Goal: Task Accomplishment & Management: Use online tool/utility

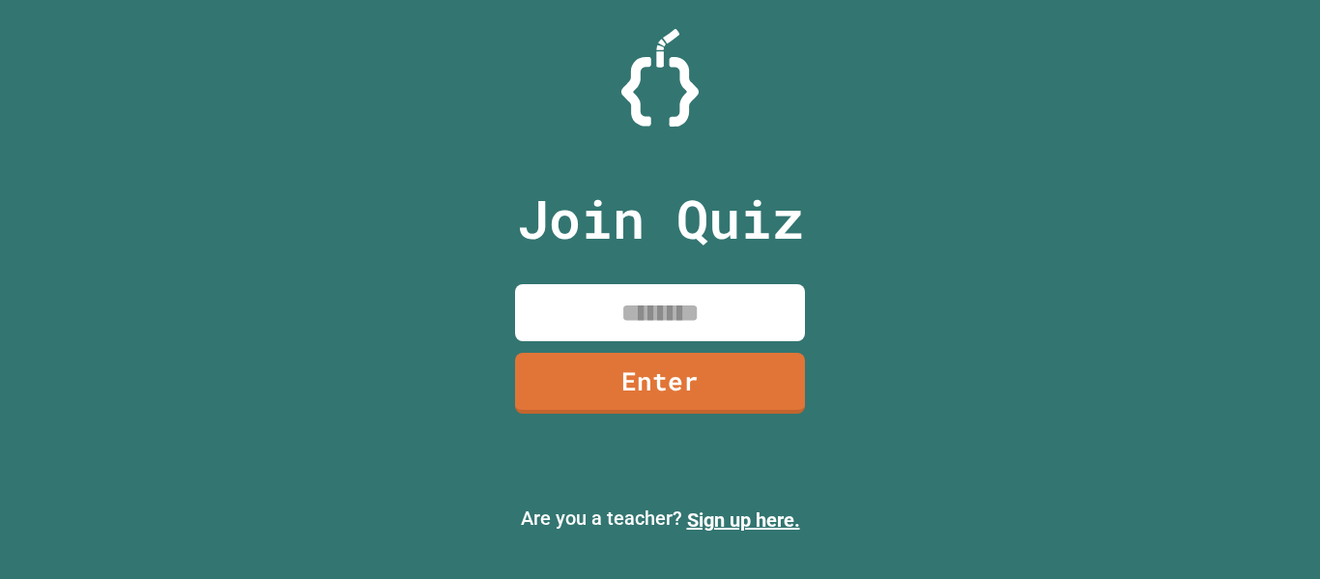
click at [662, 290] on input at bounding box center [660, 312] width 290 height 57
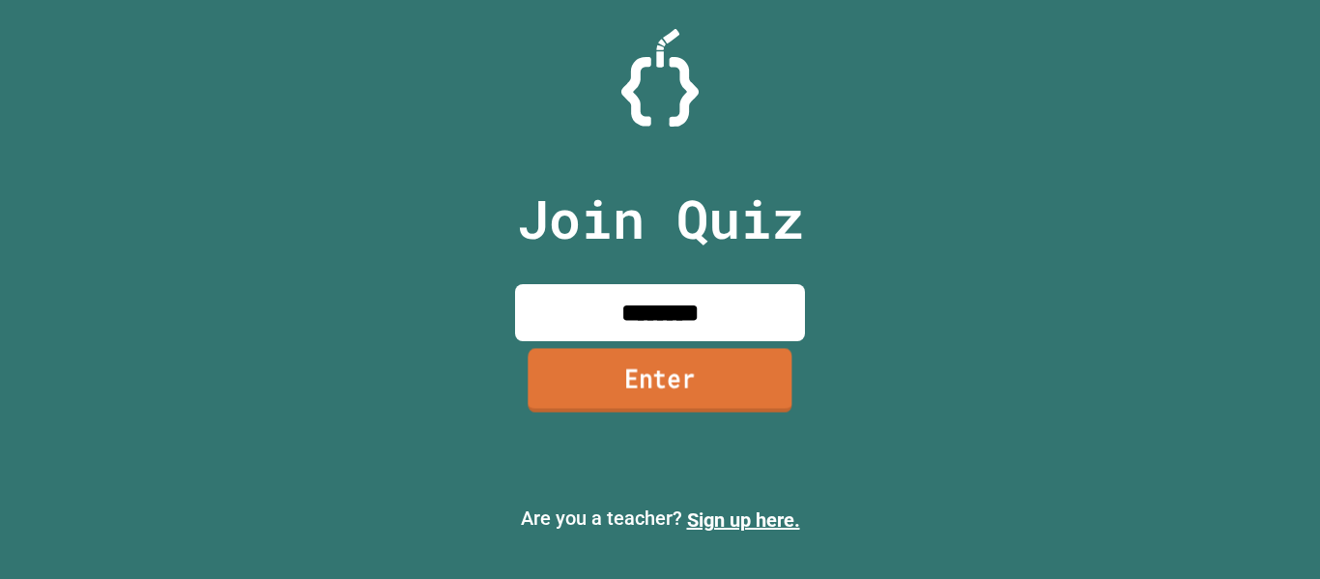
type input "********"
click at [748, 404] on link "Enter" at bounding box center [660, 380] width 264 height 64
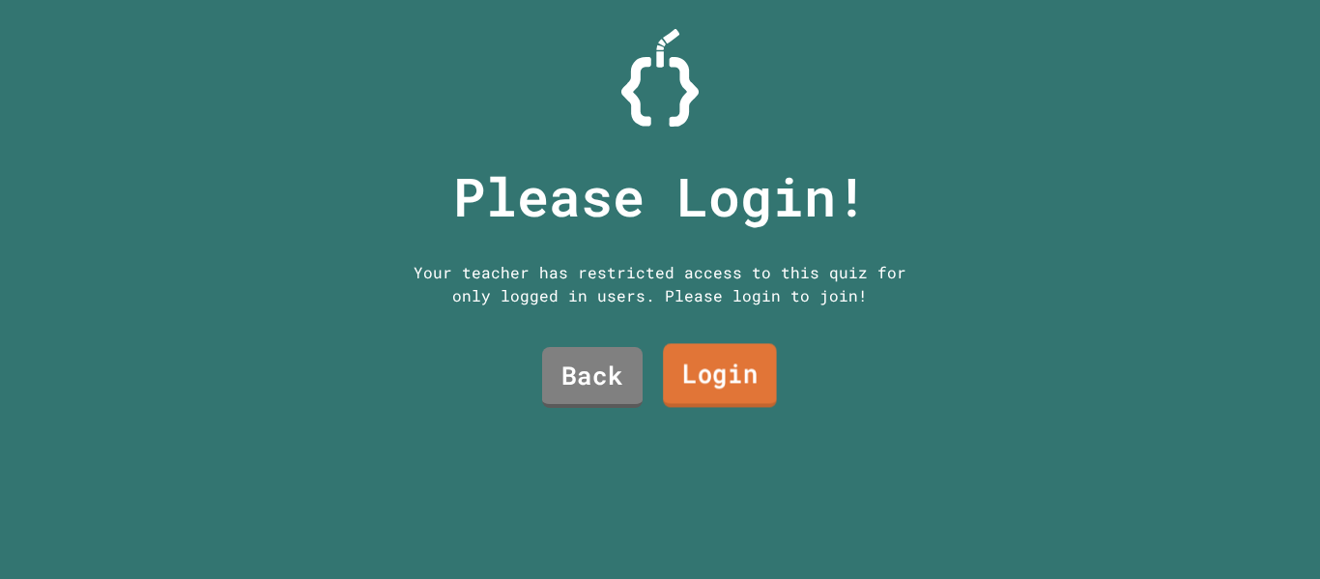
click at [709, 363] on link "Login" at bounding box center [720, 376] width 114 height 64
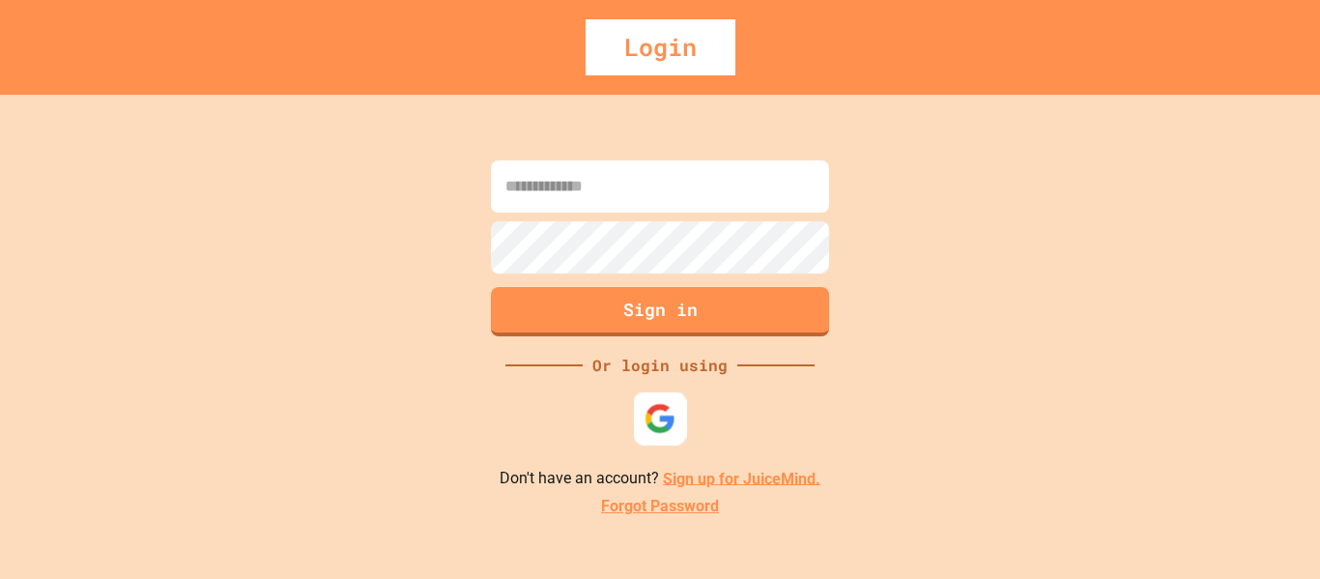
click at [662, 410] on img at bounding box center [660, 418] width 32 height 32
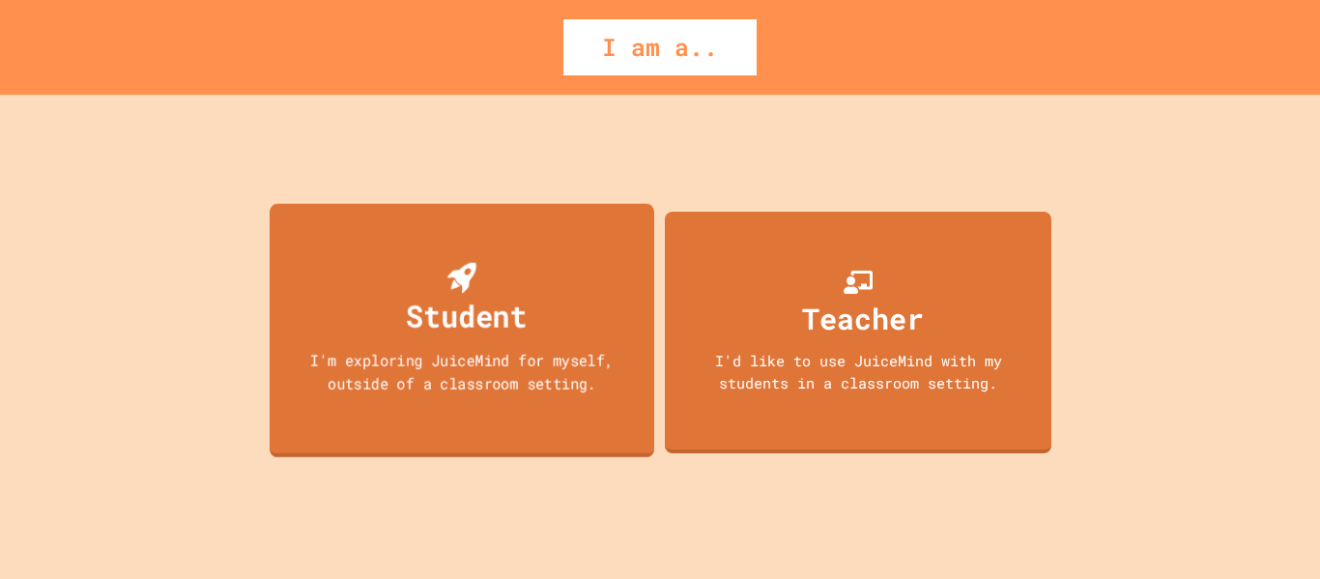
click at [593, 361] on div "I'm exploring JuiceMind for myself, outside of a classroom setting." at bounding box center [462, 370] width 346 height 45
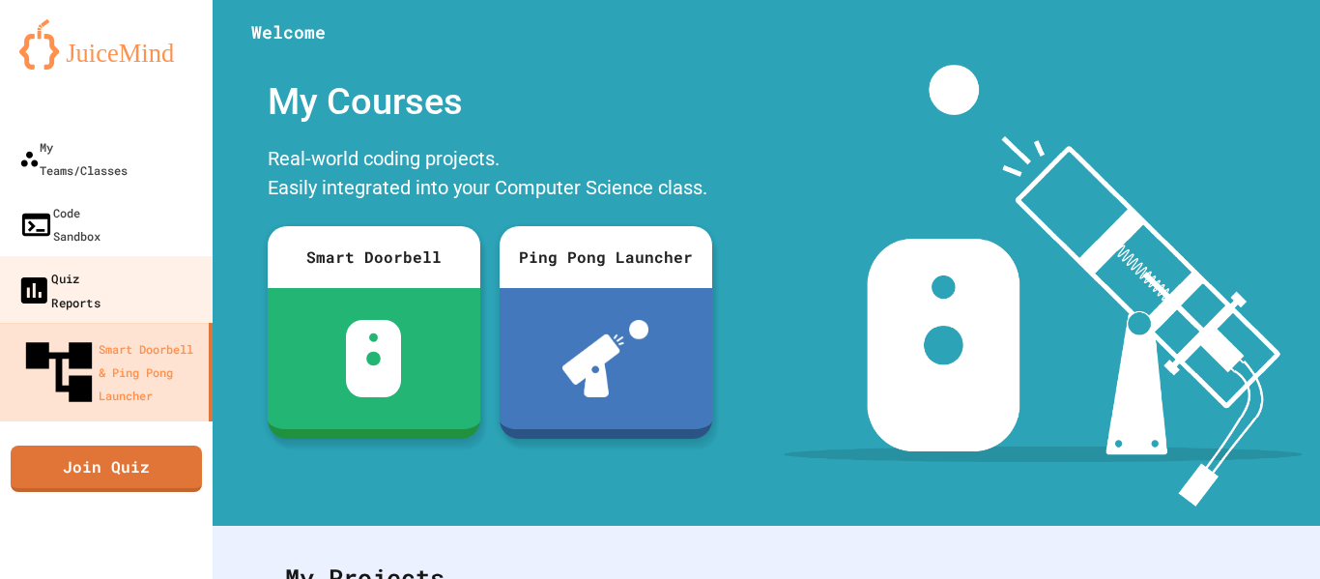
click at [134, 256] on link "Quiz Reports" at bounding box center [106, 290] width 219 height 68
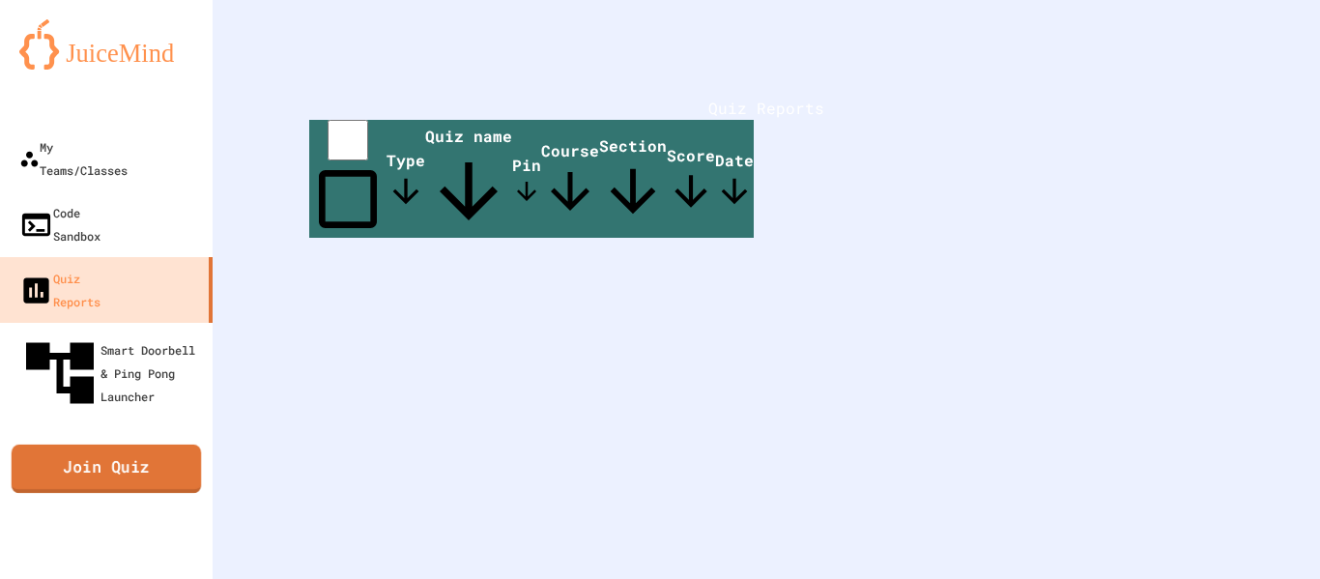
click at [154, 444] on link "Join Quiz" at bounding box center [106, 468] width 189 height 48
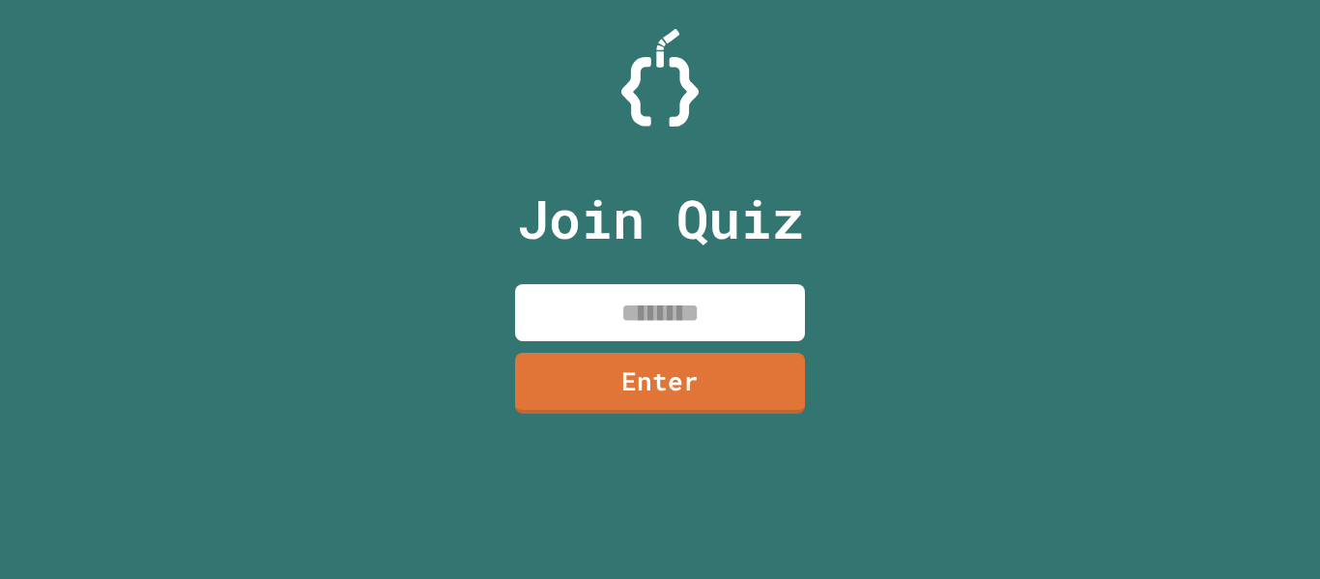
click at [646, 315] on input at bounding box center [660, 312] width 290 height 57
type input "********"
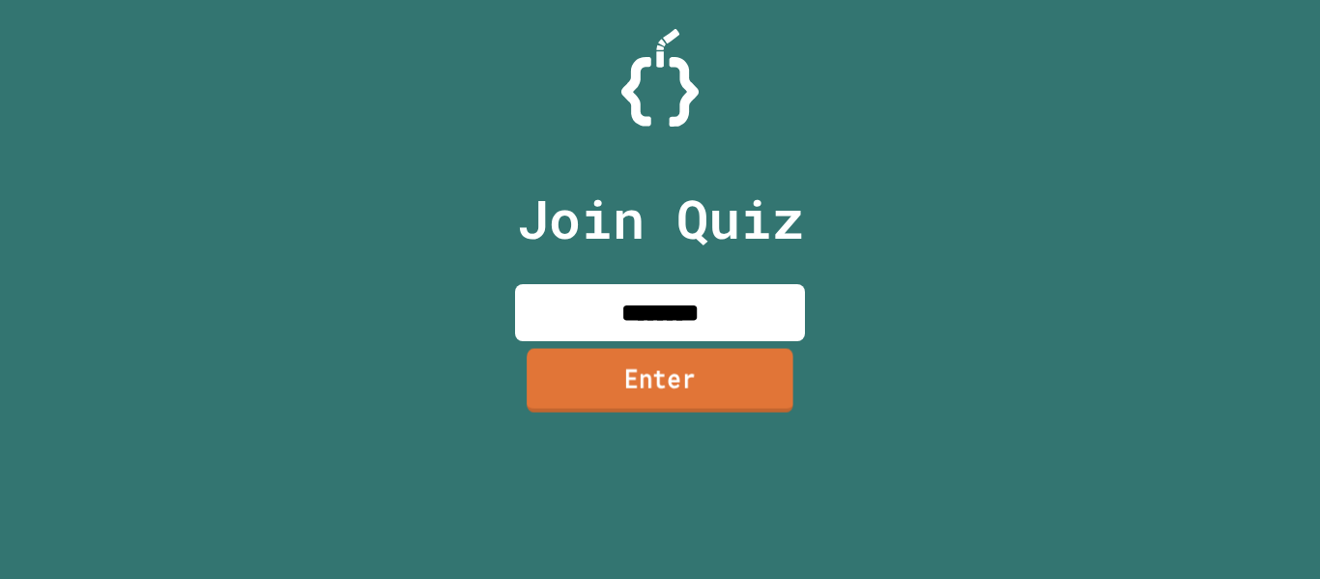
click at [756, 368] on link "Enter" at bounding box center [660, 380] width 267 height 64
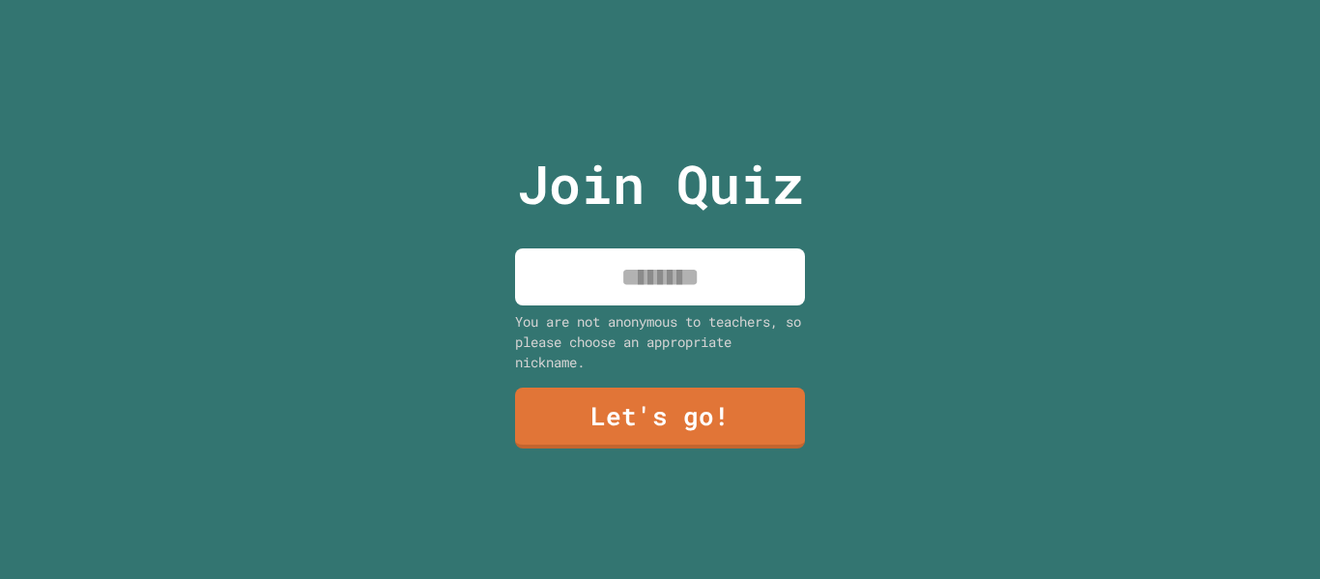
click at [672, 249] on input at bounding box center [660, 276] width 290 height 57
type input "***"
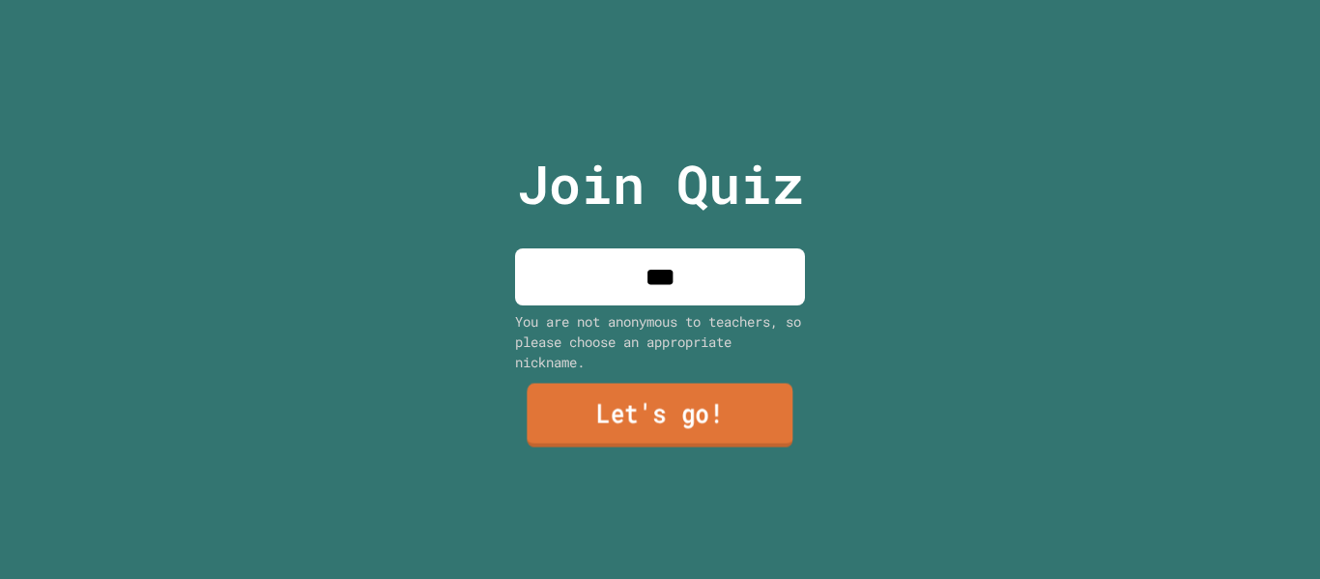
click at [692, 399] on link "Let's go!" at bounding box center [660, 416] width 266 height 64
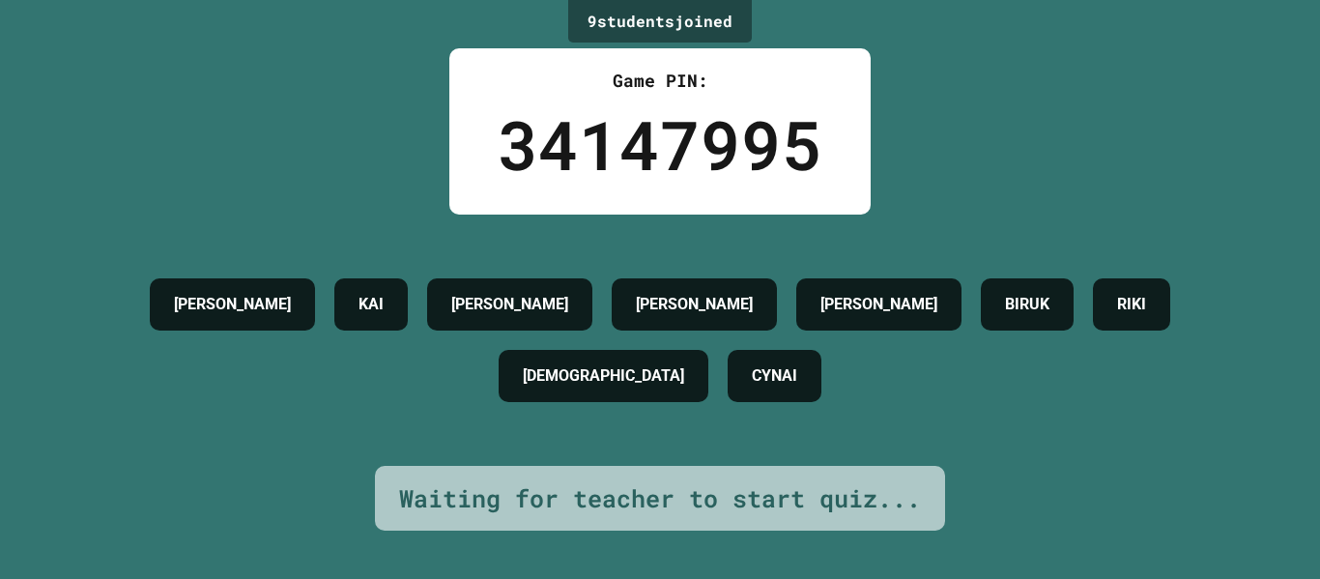
click at [365, 293] on h4 "KAI" at bounding box center [370, 304] width 25 height 23
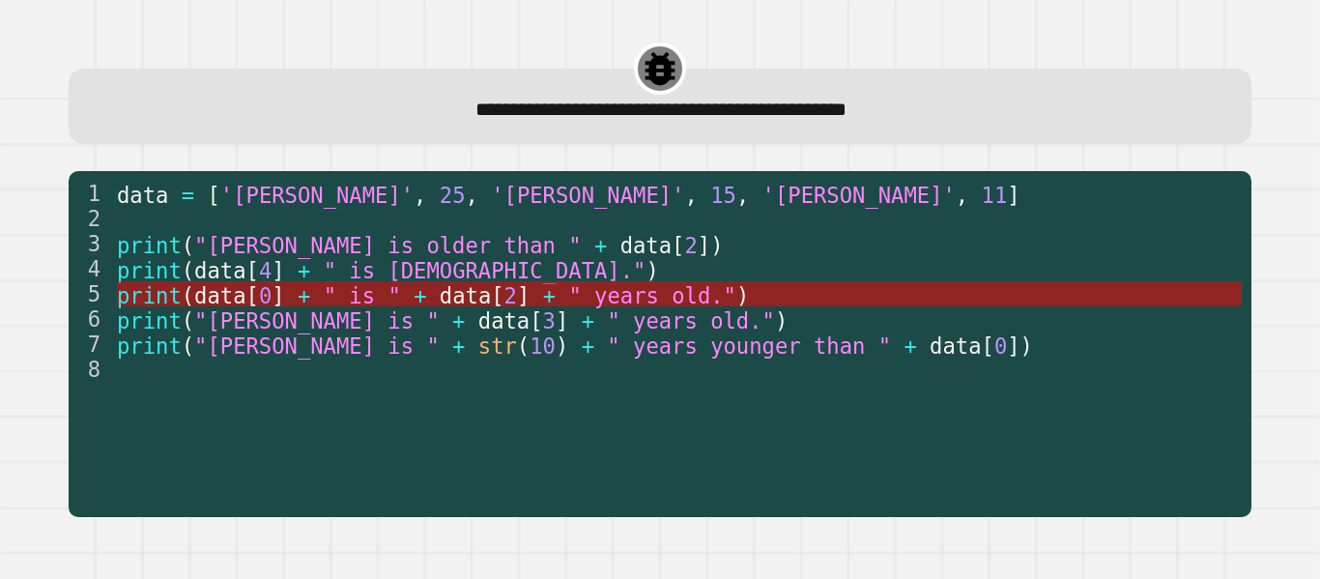
click at [440, 297] on span "data" at bounding box center [465, 294] width 51 height 25
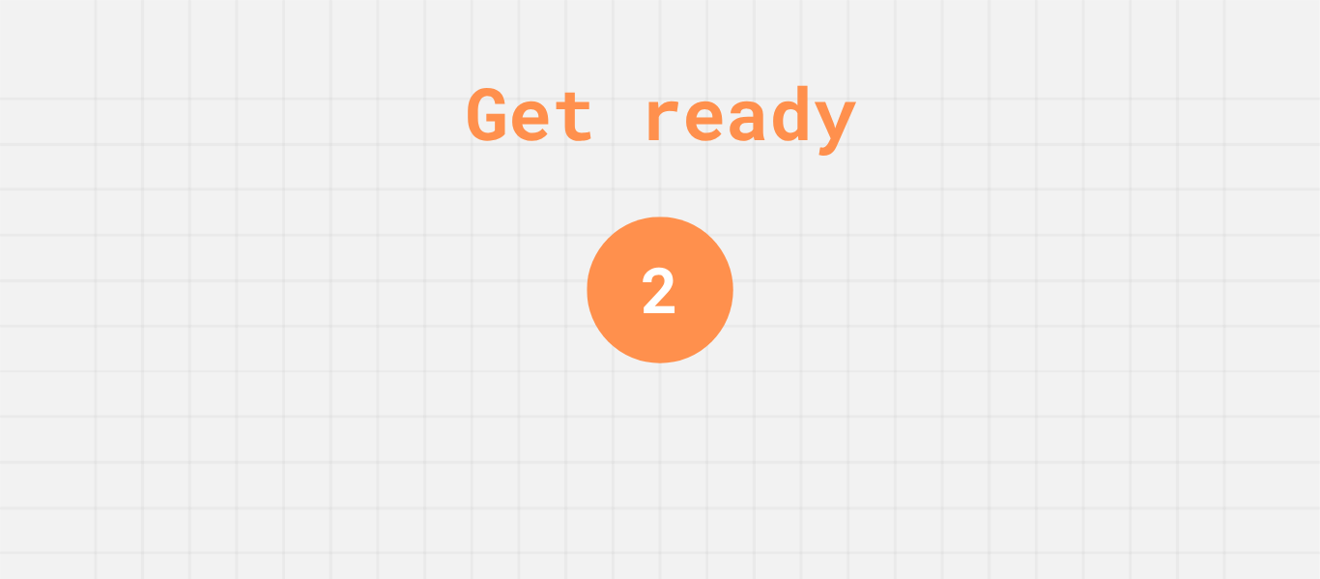
drag, startPoint x: 645, startPoint y: 285, endPoint x: 661, endPoint y: 281, distance: 15.9
click at [661, 281] on div "2" at bounding box center [660, 289] width 38 height 95
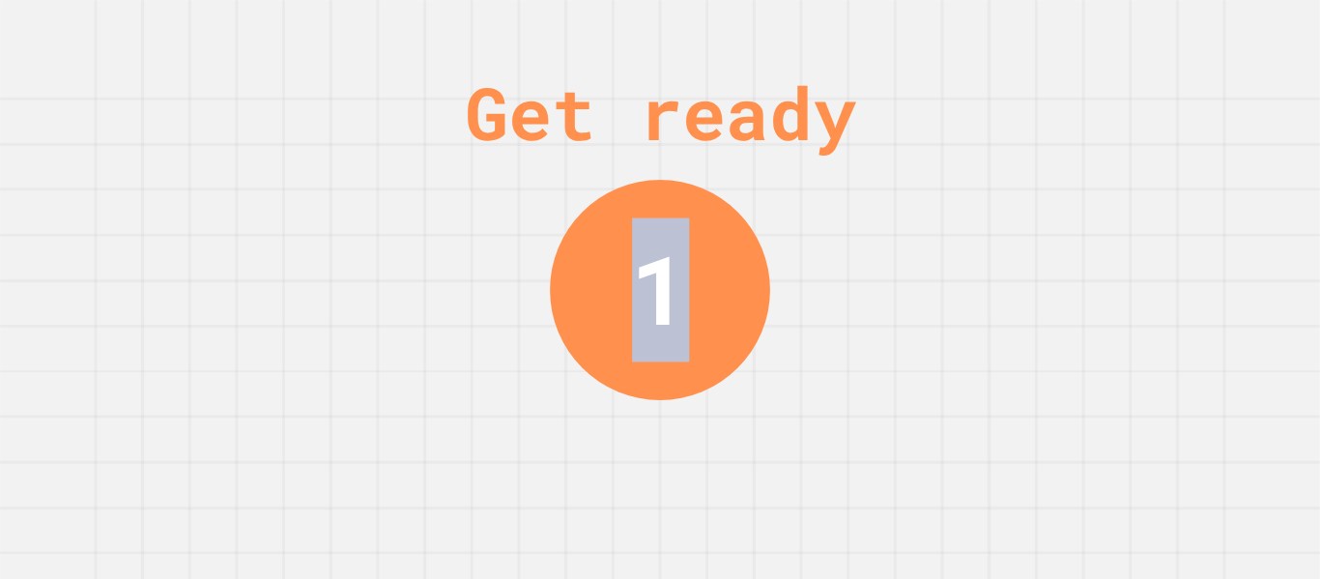
click at [796, 302] on div "Get ready 1" at bounding box center [660, 289] width 1320 height 579
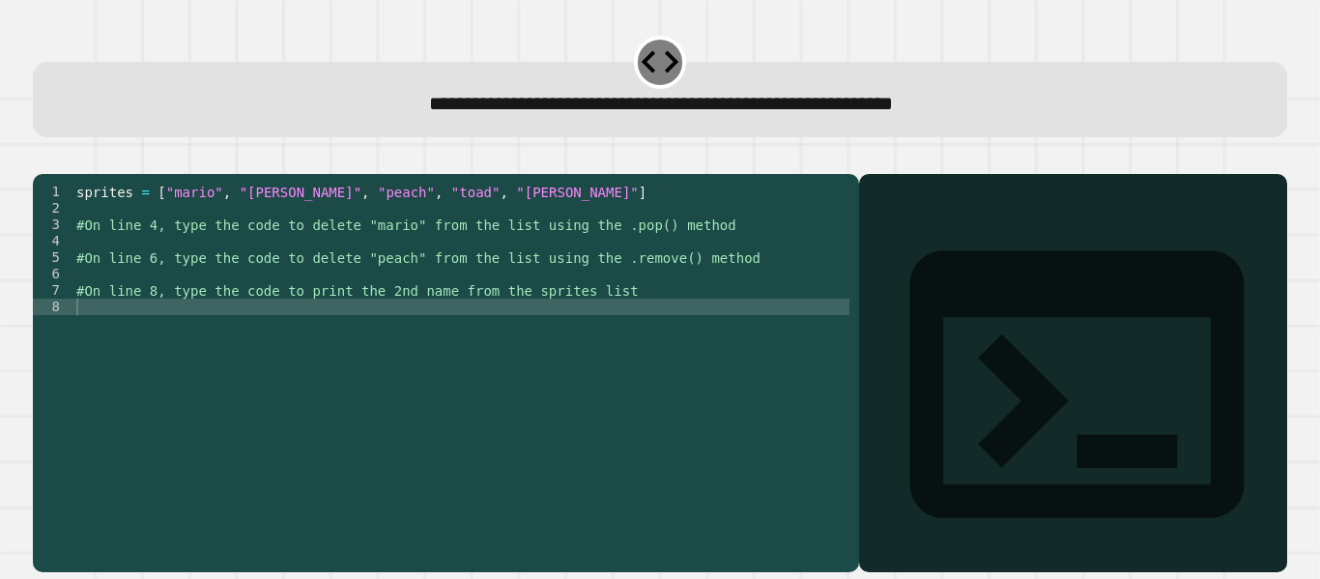
click at [515, 254] on div "sprites = [ "mario" , "[PERSON_NAME]" , "peach" , "toad" , "[PERSON_NAME]" ] #O…" at bounding box center [460, 356] width 777 height 345
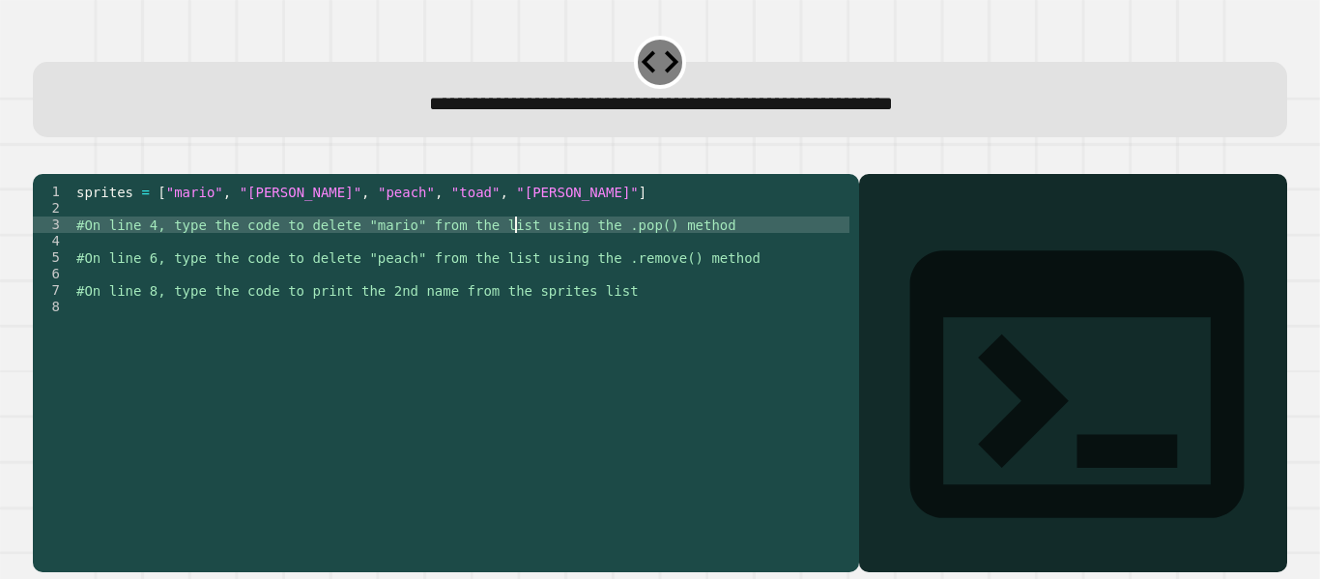
click at [524, 269] on div "sprites = [ "mario" , "[PERSON_NAME]" , "peach" , "toad" , "[PERSON_NAME]" ] #O…" at bounding box center [460, 356] width 777 height 345
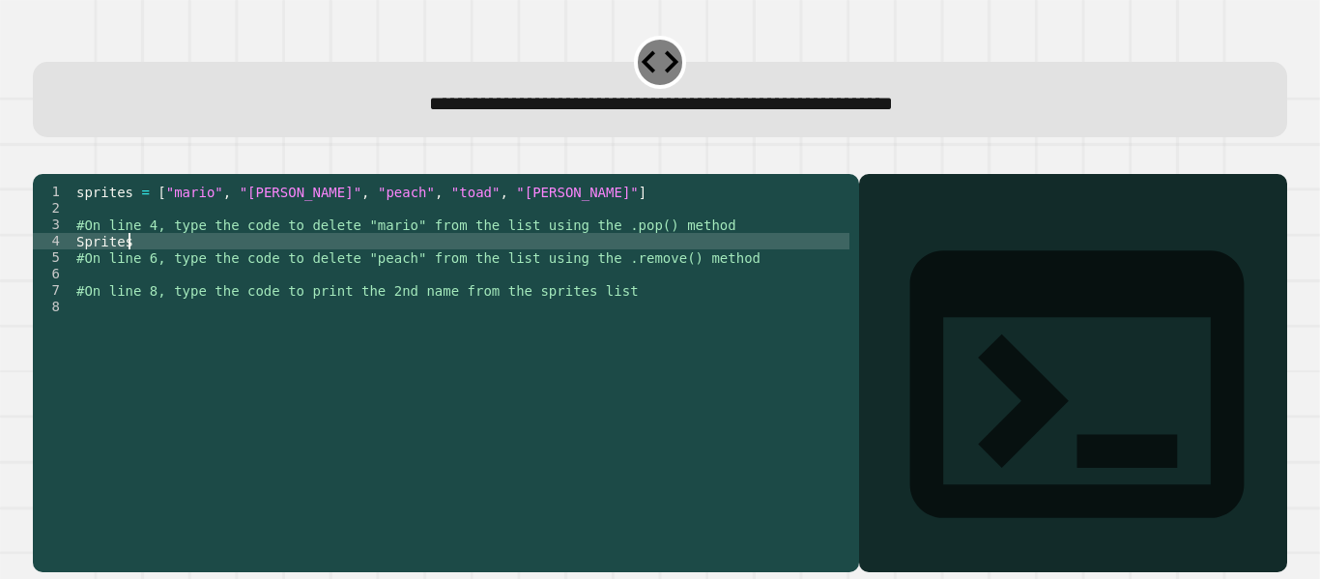
scroll to position [0, 3]
click at [88, 268] on div "sprites = [ "mario" , "[PERSON_NAME]" , "peach" , "toad" , "[PERSON_NAME]" ] #O…" at bounding box center [460, 356] width 777 height 345
click at [150, 268] on div "sprites = [ "mario" , "[PERSON_NAME]" , "peach" , "toad" , "[PERSON_NAME]" ] #O…" at bounding box center [460, 356] width 777 height 345
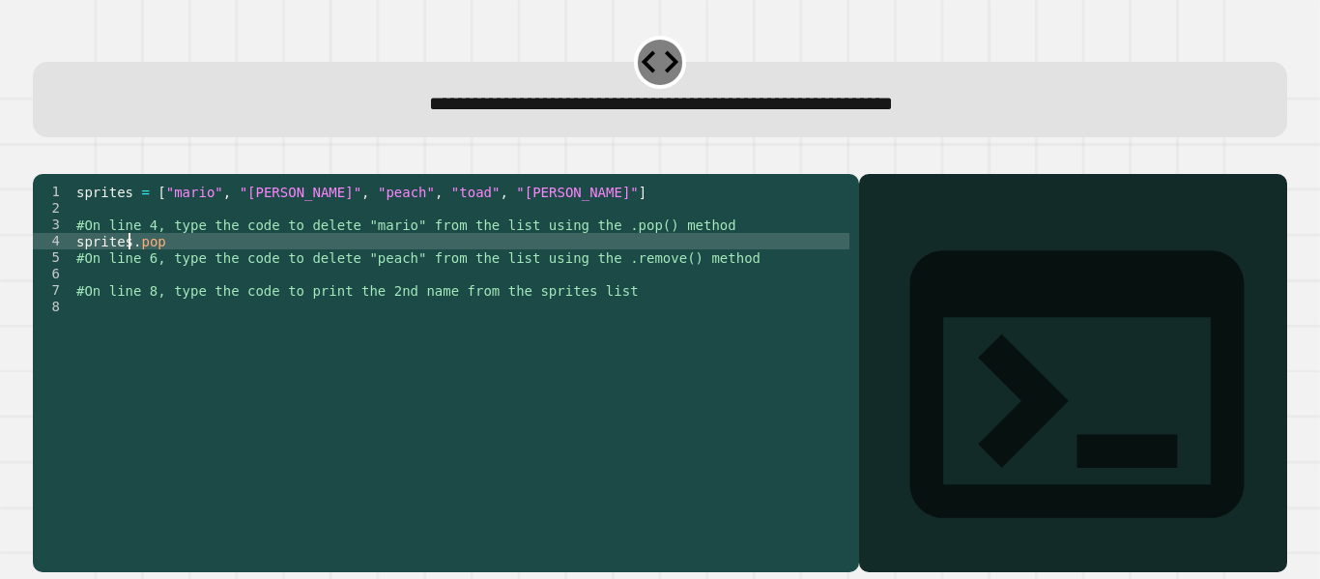
click at [129, 272] on div "sprites = [ "mario" , "[PERSON_NAME]" , "peach" , "toad" , "[PERSON_NAME]" ] #O…" at bounding box center [460, 356] width 777 height 345
click at [174, 265] on div "sprites = [ "mario" , "[PERSON_NAME]" , "peach" , "toad" , "[PERSON_NAME]" ] #O…" at bounding box center [460, 356] width 777 height 345
type textarea "**********"
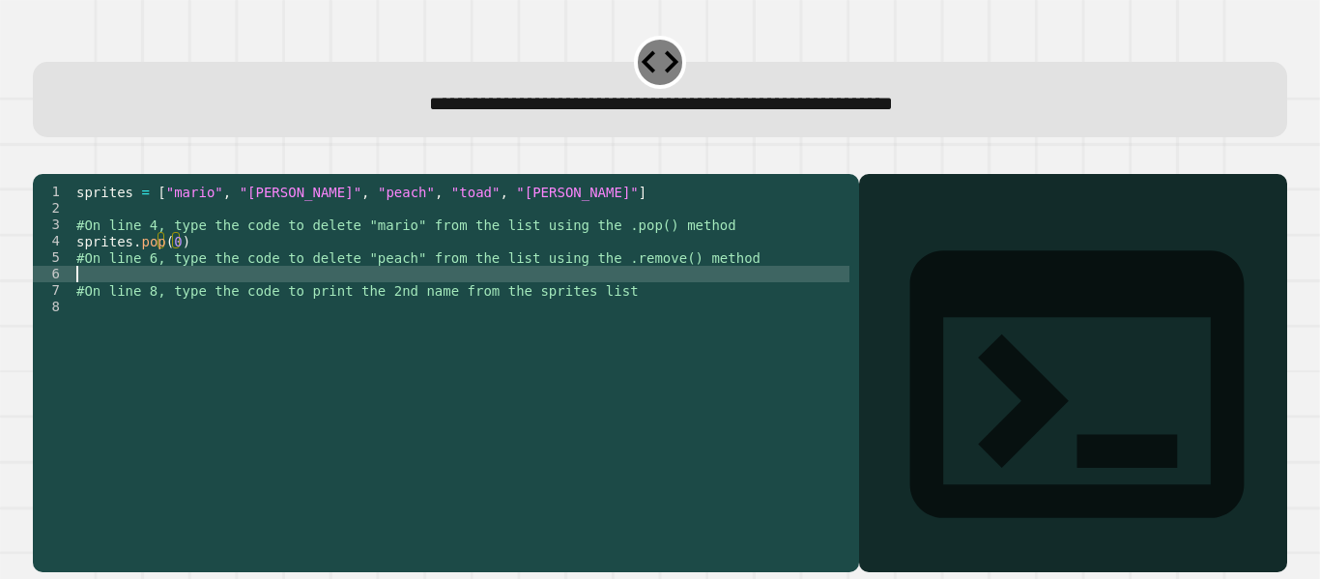
click at [321, 308] on div "sprites = [ "mario" , "[PERSON_NAME]" , "peach" , "toad" , "[PERSON_NAME]" ] #O…" at bounding box center [460, 356] width 777 height 345
type textarea "*"
click at [187, 300] on div "sprites = [ "mario" , "[PERSON_NAME]" , "peach" , "toad" , "[PERSON_NAME]" ] #O…" at bounding box center [460, 356] width 777 height 345
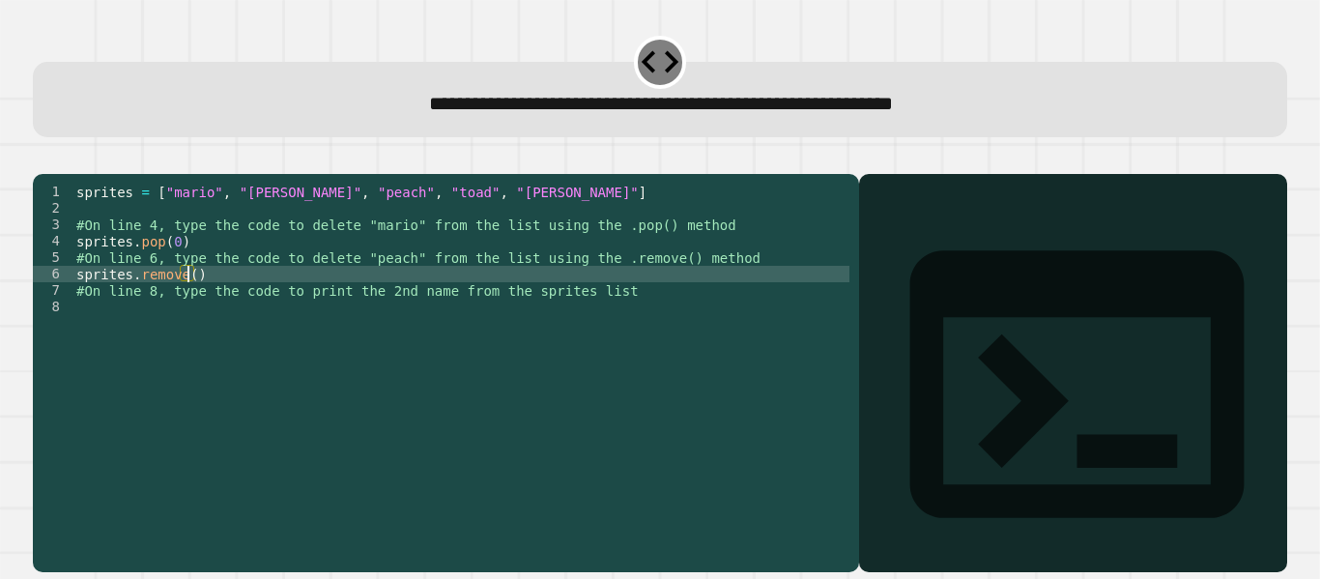
type textarea "**********"
click at [184, 338] on div "sprites = [ "mario" , "[PERSON_NAME]" , "peach" , "toad" , "[PERSON_NAME]" ] #O…" at bounding box center [460, 356] width 777 height 345
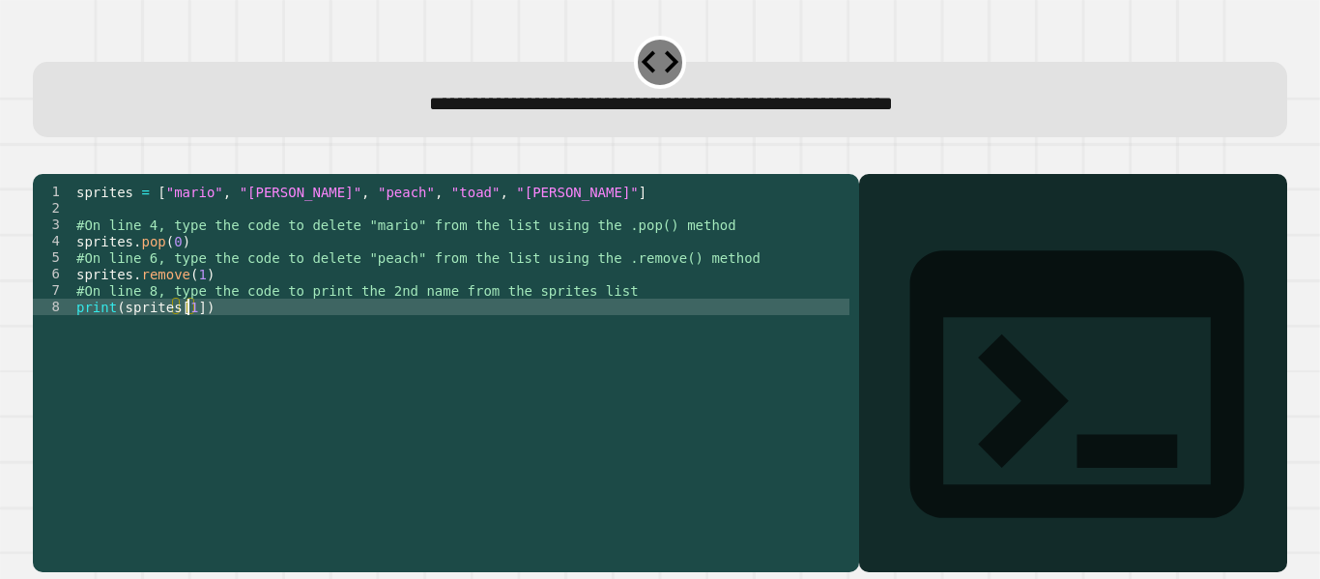
click at [310, 340] on div "sprites = [ "mario" , "[PERSON_NAME]" , "peach" , "toad" , "[PERSON_NAME]" ] #O…" at bounding box center [460, 356] width 777 height 345
click at [43, 158] on icon "button" at bounding box center [43, 158] width 0 height 0
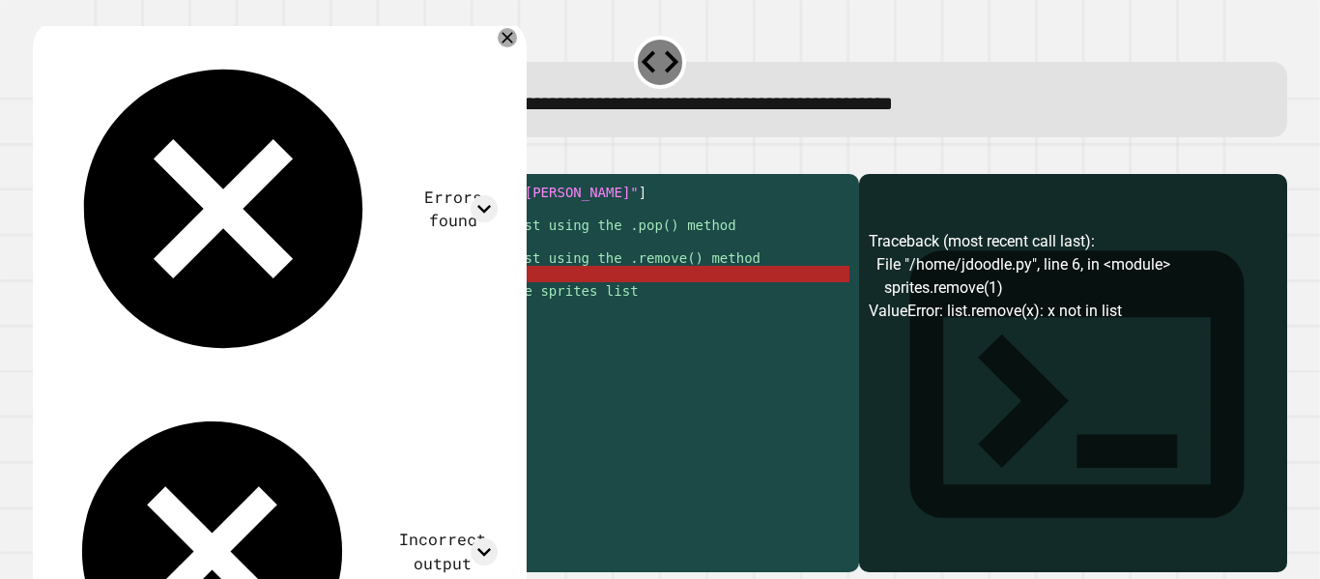
click at [196, 303] on div "sprites = [ "mario" , "[PERSON_NAME]" , "peach" , "toad" , "[PERSON_NAME]" ] #O…" at bounding box center [460, 356] width 777 height 345
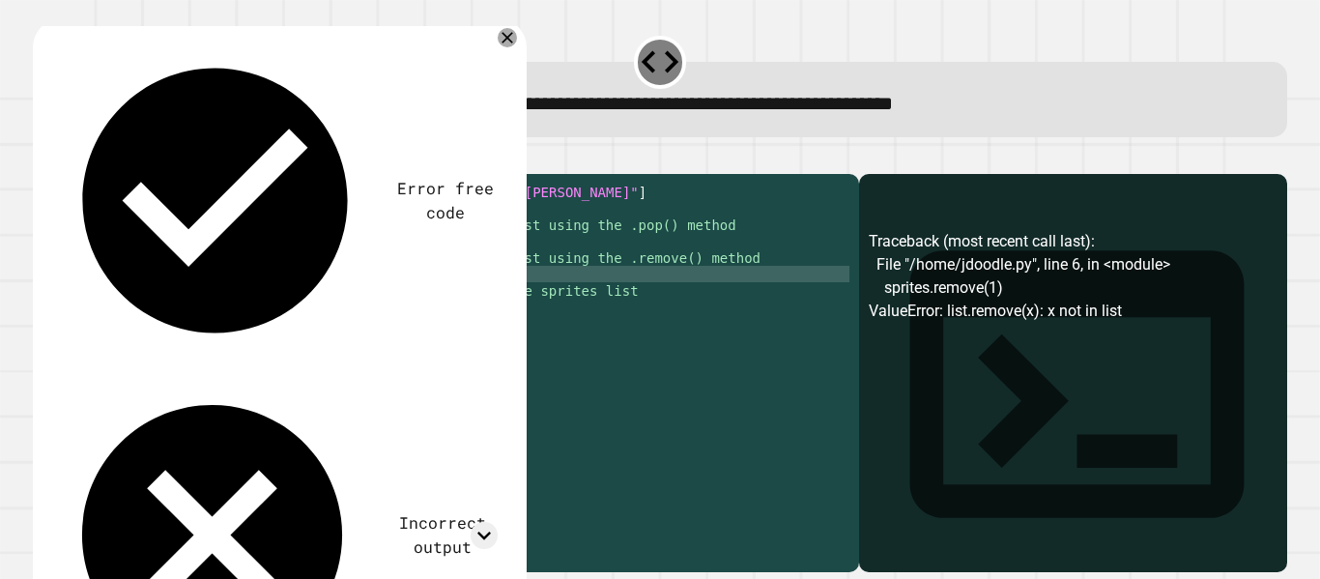
scroll to position [0, 11]
click at [43, 158] on icon "button" at bounding box center [43, 158] width 0 height 0
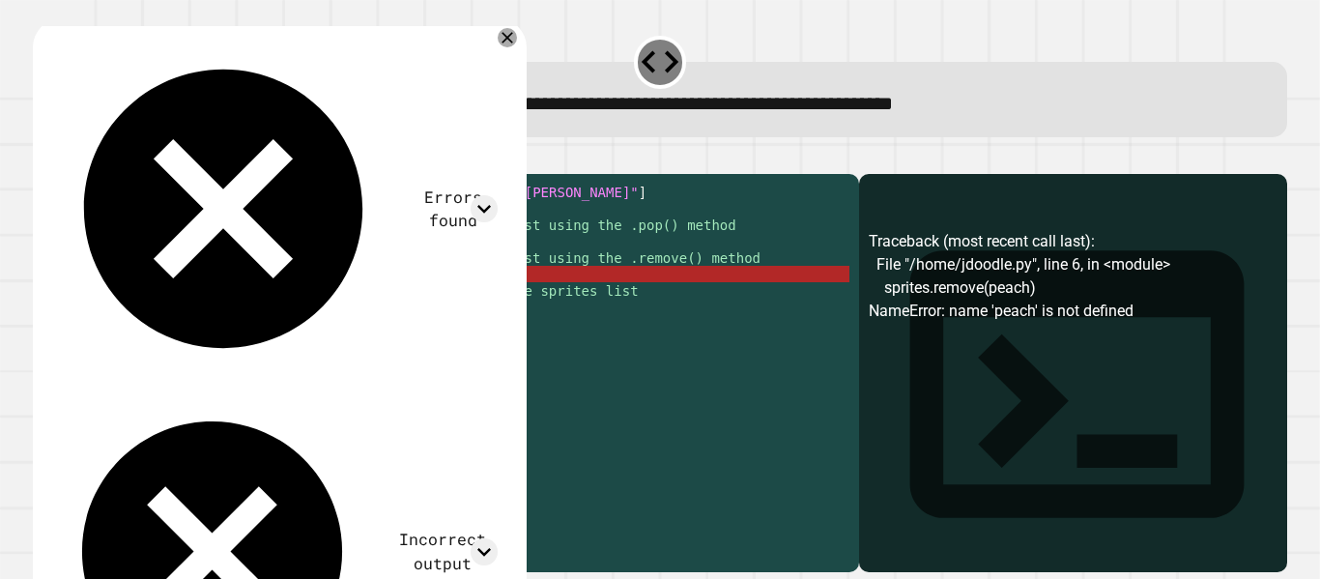
click at [186, 301] on div "sprites = [ "mario" , "[PERSON_NAME]" , "peach" , "toad" , "[PERSON_NAME]" ] #O…" at bounding box center [460, 356] width 777 height 345
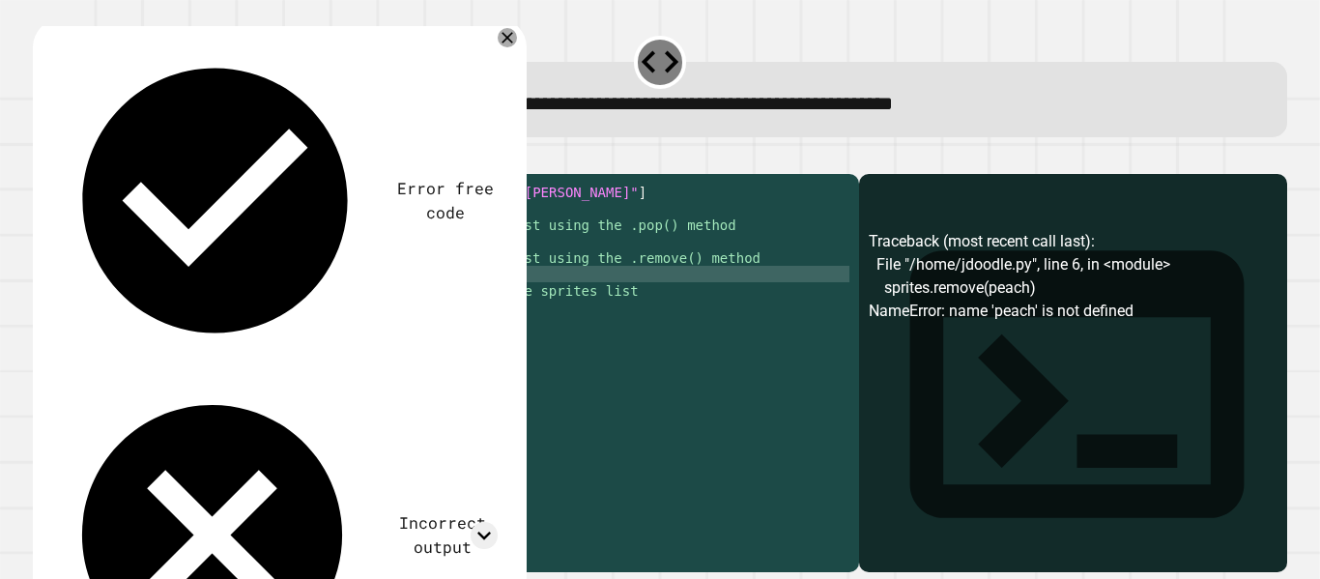
click at [237, 301] on div "sprites = [ "mario" , "[PERSON_NAME]" , "peach" , "toad" , "[PERSON_NAME]" ] #O…" at bounding box center [460, 356] width 777 height 345
click at [232, 301] on div "sprites = [ "mario" , "[PERSON_NAME]" , "peach" , "toad" , "[PERSON_NAME]" ] #O…" at bounding box center [460, 356] width 777 height 345
type textarea "**********"
click at [43, 158] on icon "button" at bounding box center [43, 158] width 0 height 0
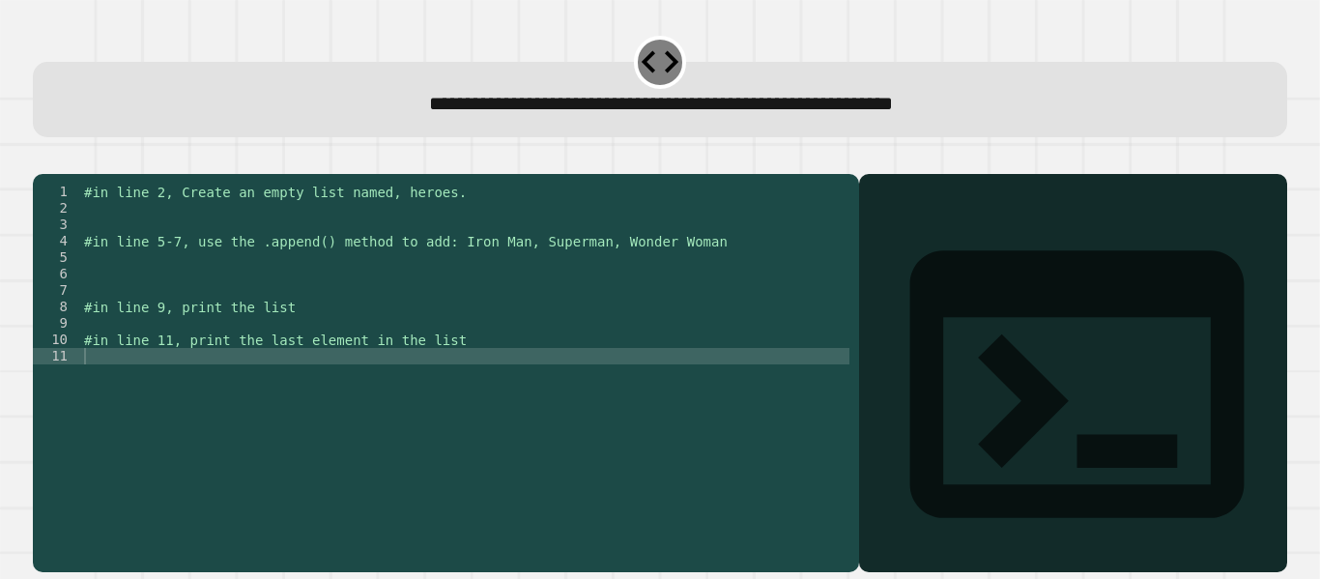
click at [463, 242] on div "#in line 2, Create an empty list named, heroes. #in line 5-7, use the .append()…" at bounding box center [464, 356] width 769 height 345
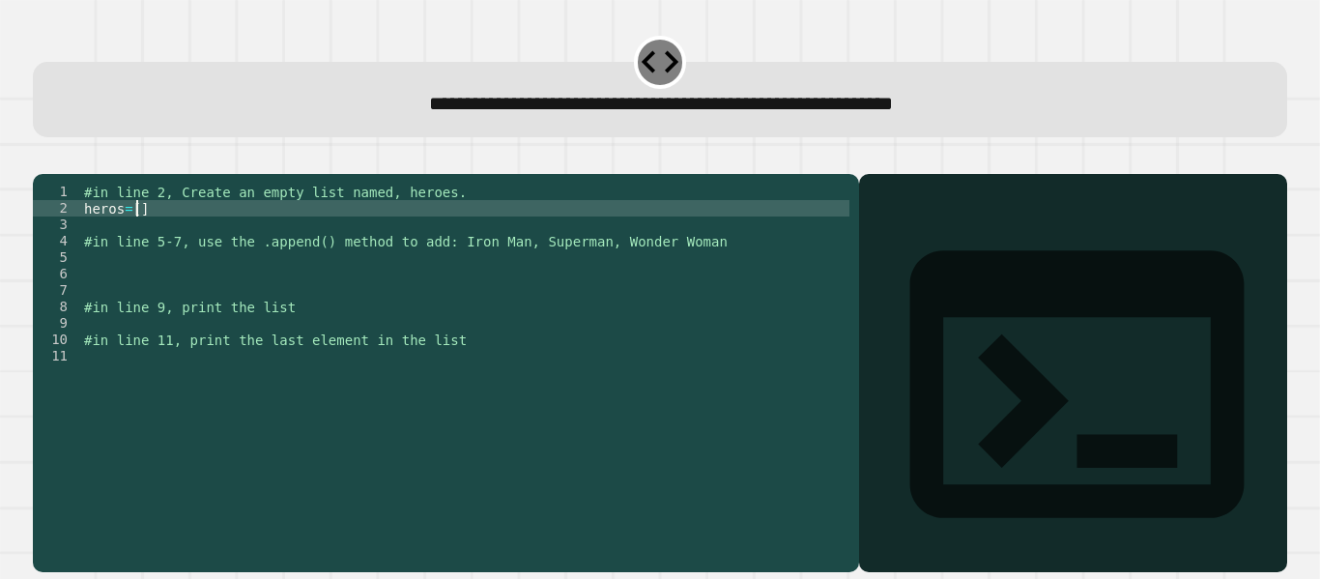
scroll to position [0, 3]
type textarea "********"
click at [204, 290] on div "#in line 2, Create an empty list named, heroes. heros = [ ] #in line 5-7, use t…" at bounding box center [464, 356] width 769 height 345
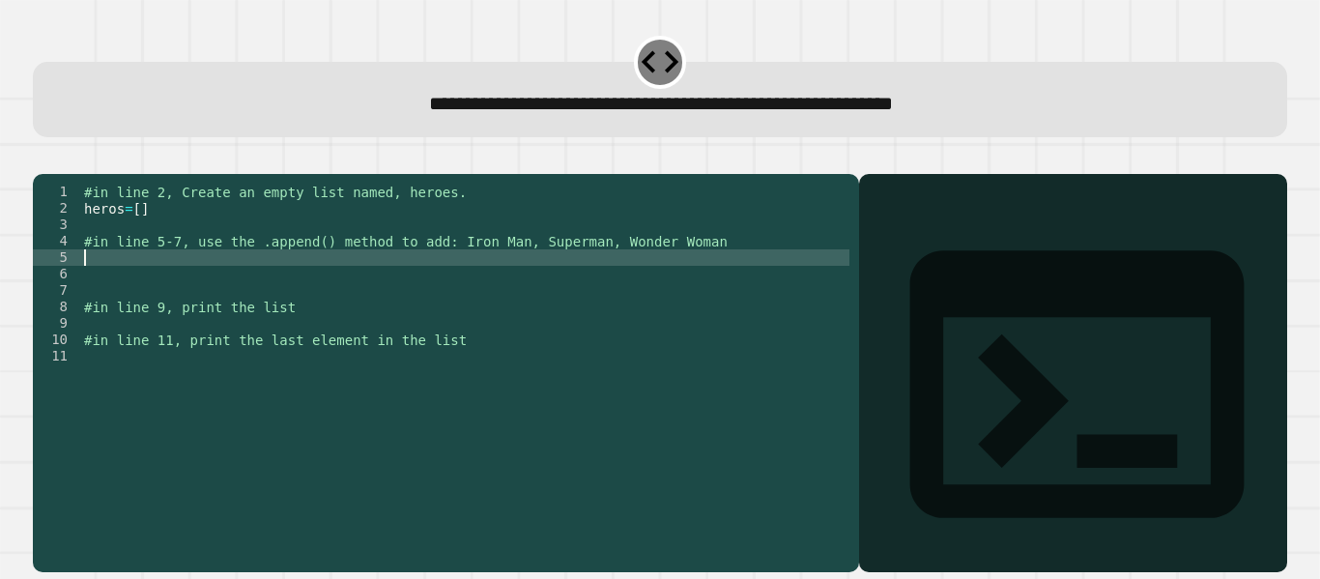
scroll to position [0, 0]
type textarea "*"
click at [197, 286] on div "#in line 2, Create an empty list named, heroes. heros = [ ] #in line 5-7, use t…" at bounding box center [464, 356] width 769 height 345
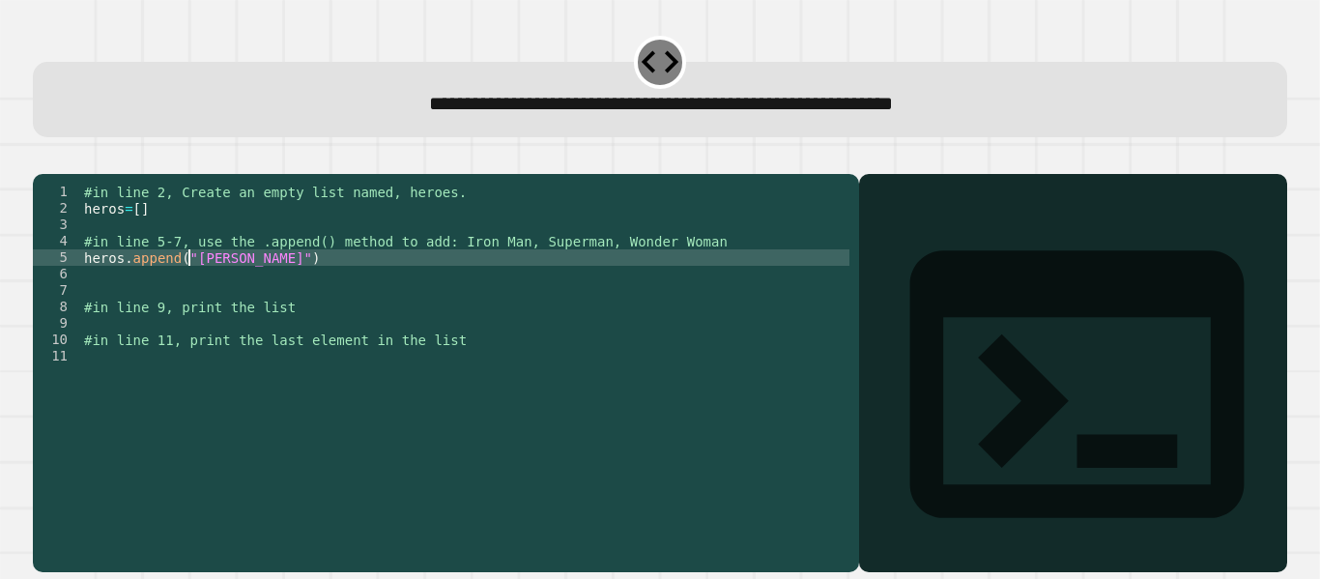
type textarea "**********"
click at [257, 284] on div "#in line 2, Create an empty list named, heroes. heros = [ ] #in line 5-7, use t…" at bounding box center [464, 356] width 769 height 345
click at [200, 300] on div "#in line 2, Create an empty list named, heroes. heros = [ ] #in line 5-7, use t…" at bounding box center [464, 356] width 769 height 345
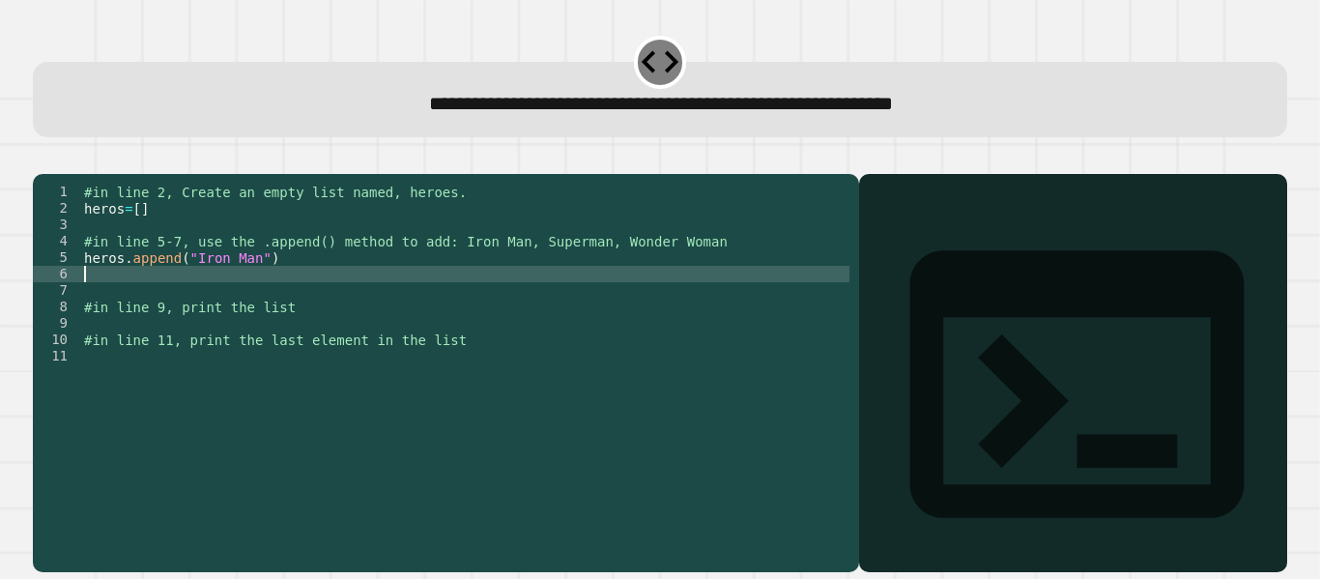
scroll to position [0, 0]
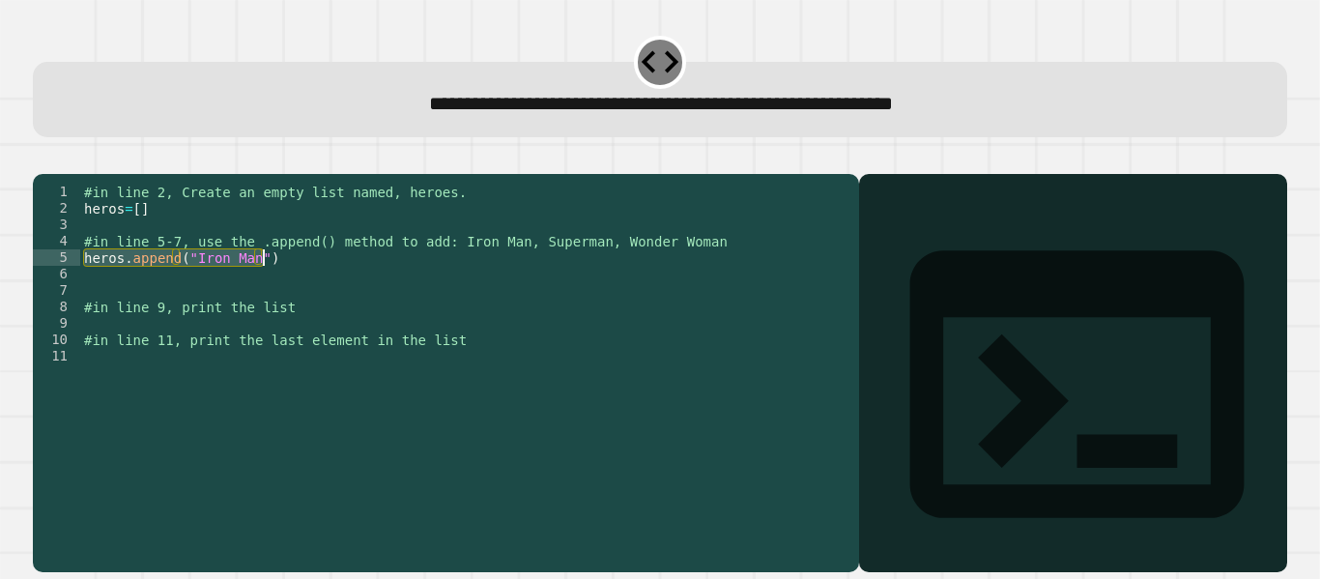
drag, startPoint x: 82, startPoint y: 285, endPoint x: 282, endPoint y: 284, distance: 200.0
click at [282, 284] on div "#in line 2, Create an empty list named, heroes. heros = [ ] #in line 5-7, use t…" at bounding box center [464, 356] width 769 height 345
type textarea "**********"
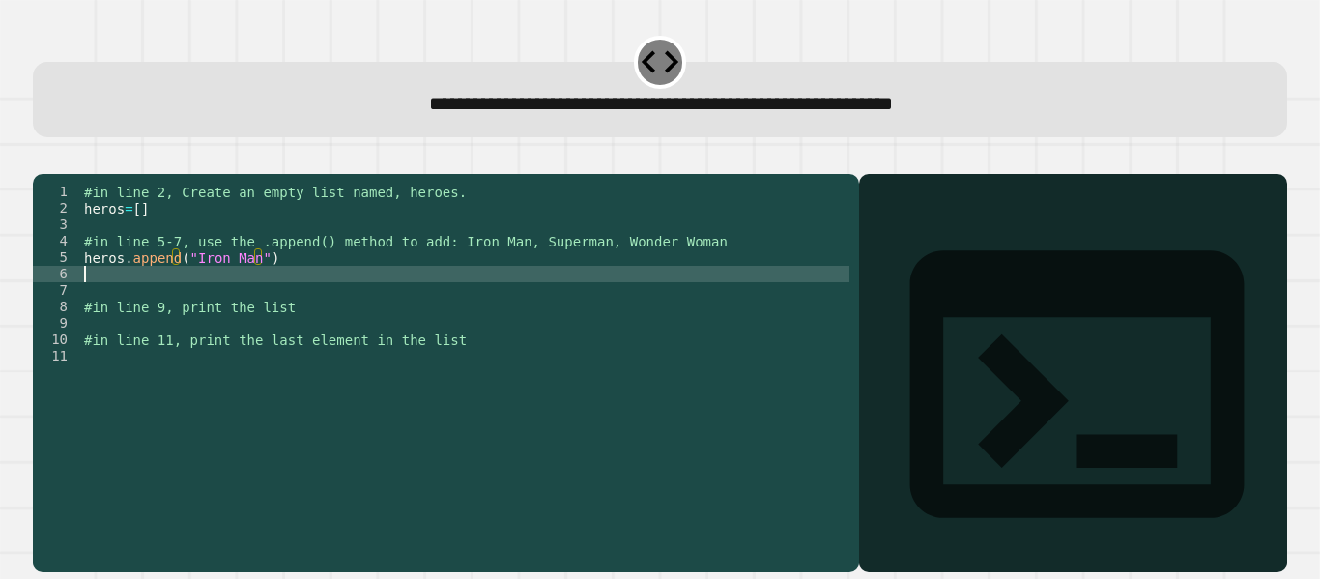
click at [234, 301] on div "#in line 2, Create an empty list named, heroes. heros = [ ] #in line 5-7, use t…" at bounding box center [464, 356] width 769 height 345
paste textarea "**********"
type textarea "**********"
click at [169, 319] on div "#in line 2, Create an empty list named, heroes. heros = [ ] #in line 5-7, use t…" at bounding box center [464, 356] width 769 height 345
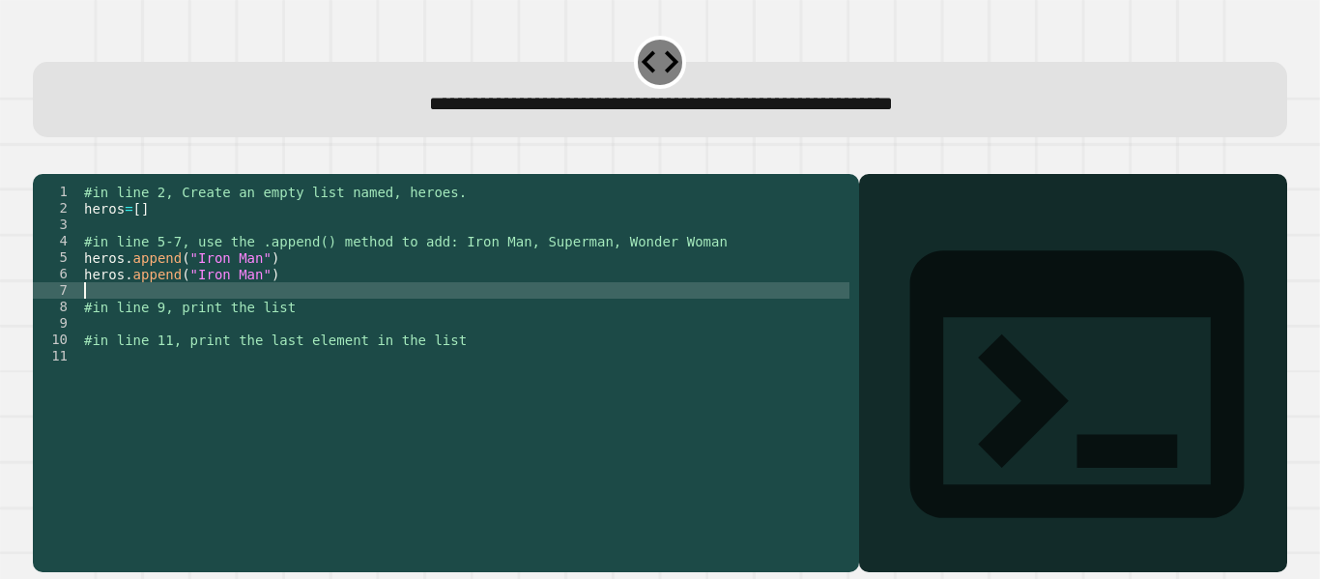
paste textarea "**********"
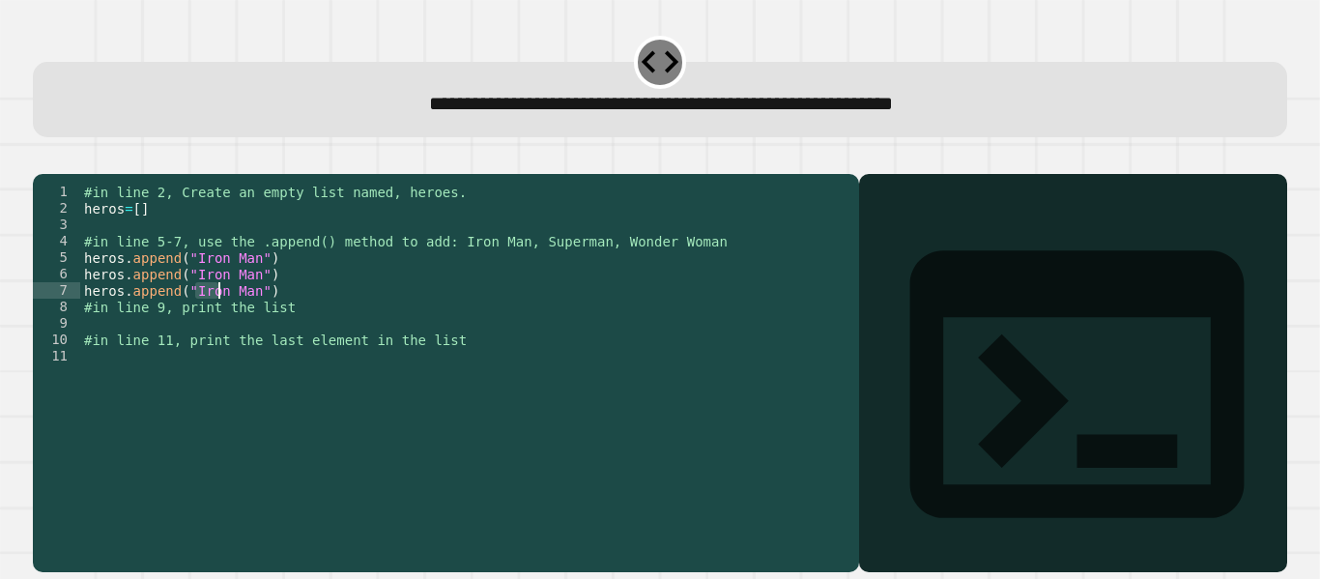
drag, startPoint x: 192, startPoint y: 320, endPoint x: 221, endPoint y: 313, distance: 29.8
click at [221, 313] on div "#in line 2, Create an empty list named, heroes. heros = [ ] #in line 5-7, use t…" at bounding box center [464, 356] width 769 height 345
drag, startPoint x: 189, startPoint y: 315, endPoint x: 249, endPoint y: 320, distance: 60.1
click at [249, 320] on div "#in line 2, Create an empty list named, heroes. heros = [ ] #in line 5-7, use t…" at bounding box center [464, 356] width 769 height 345
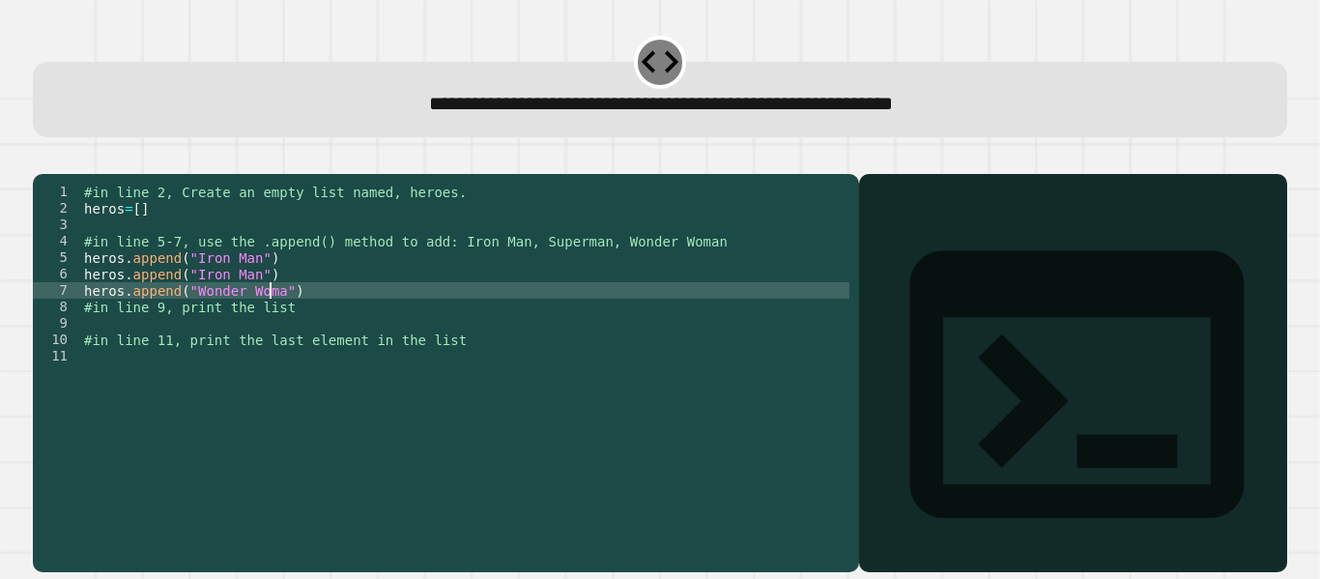
scroll to position [0, 14]
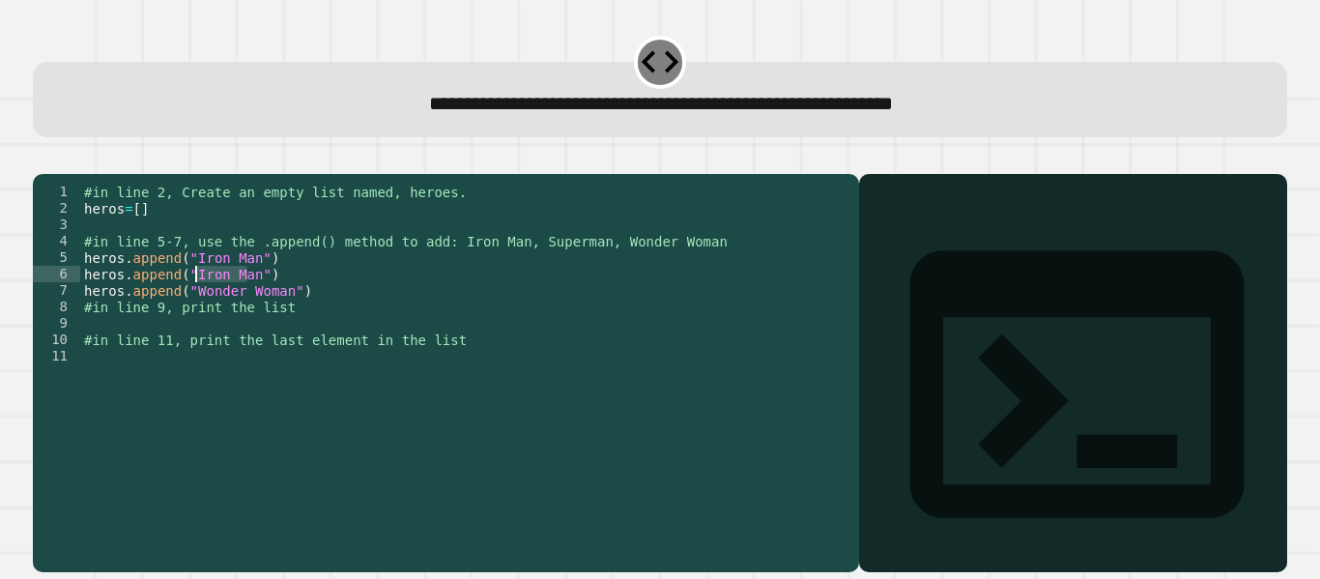
drag, startPoint x: 245, startPoint y: 301, endPoint x: 193, endPoint y: 303, distance: 52.2
click at [193, 303] on div "#in line 2, Create an empty list named, heroes. heros = [ ] #in line 5-7, use t…" at bounding box center [464, 356] width 769 height 345
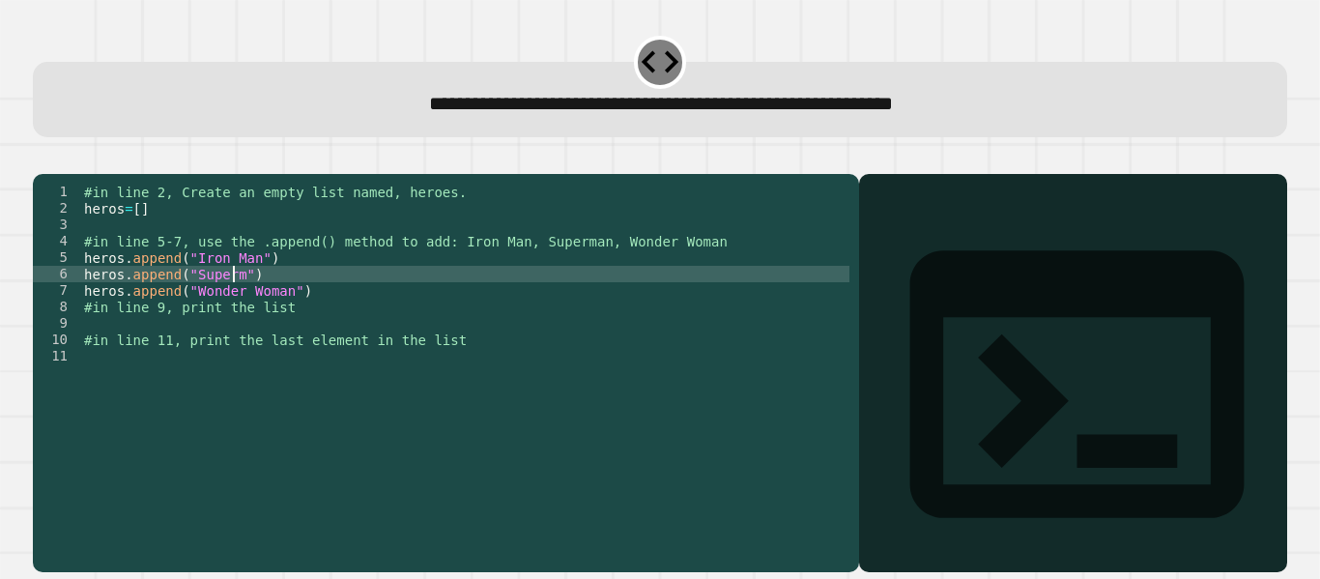
scroll to position [0, 12]
type textarea "**********"
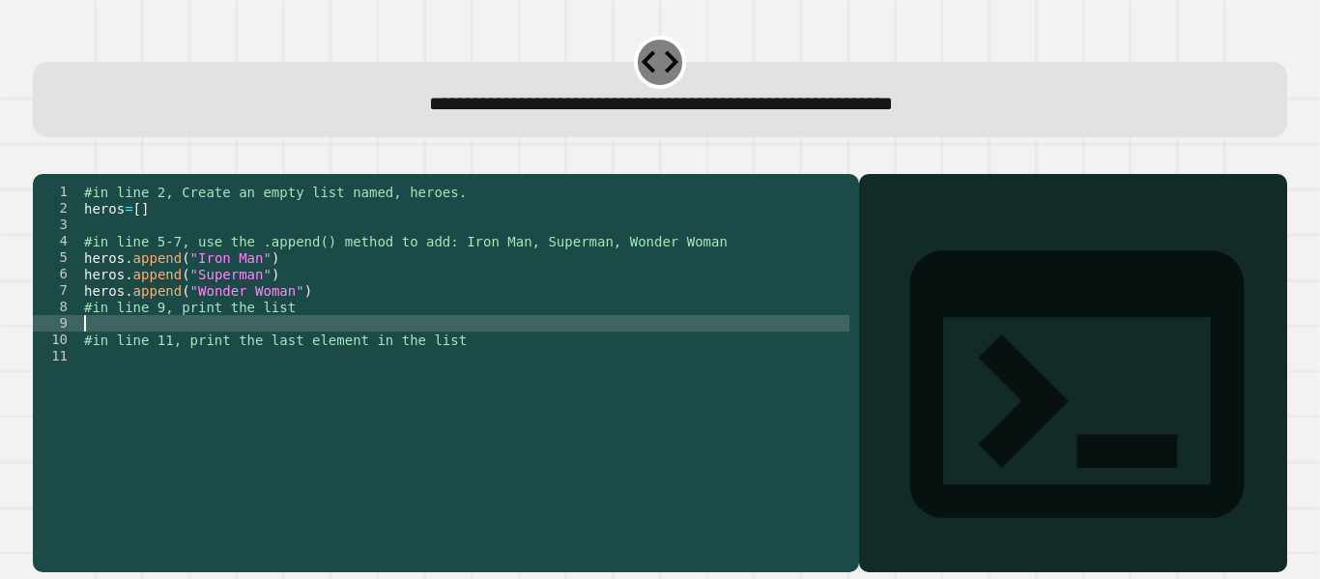
click at [222, 346] on div "#in line 2, Create an empty list named, heroes. heros = [ ] #in line 5-7, use t…" at bounding box center [464, 356] width 769 height 345
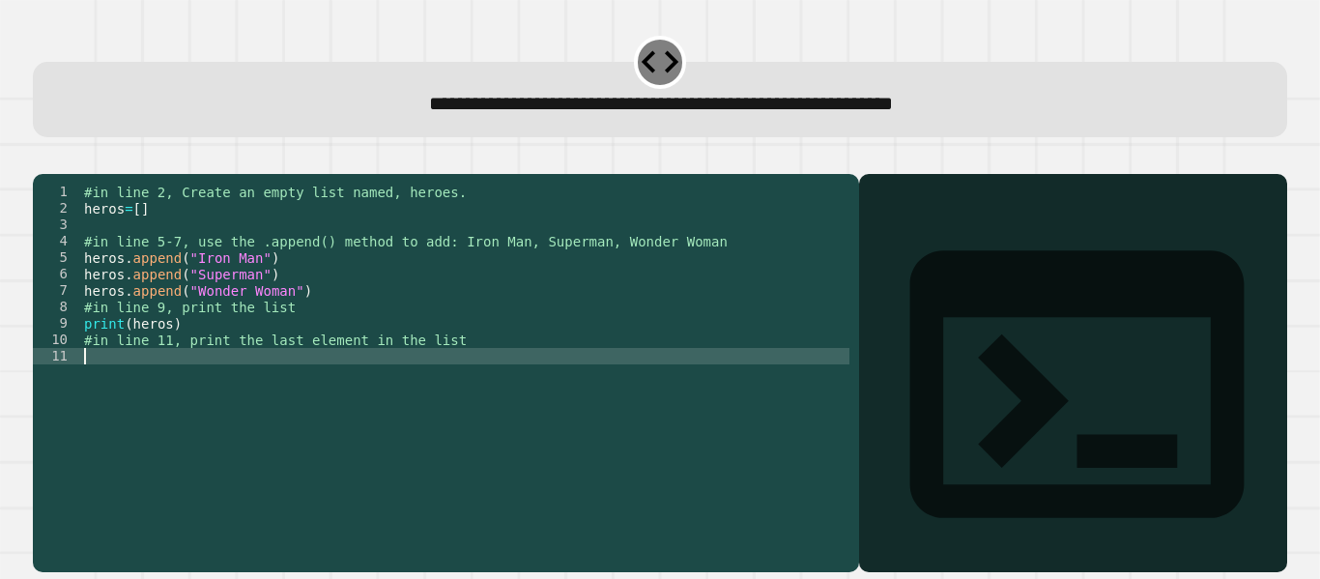
click at [171, 384] on div "#in line 2, Create an empty list named, heroes. heros = [ ] #in line 5-7, use t…" at bounding box center [464, 356] width 769 height 345
click at [165, 354] on div "#in line 2, Create an empty list named, heroes. heros = [ ] #in line 5-7, use t…" at bounding box center [464, 356] width 769 height 345
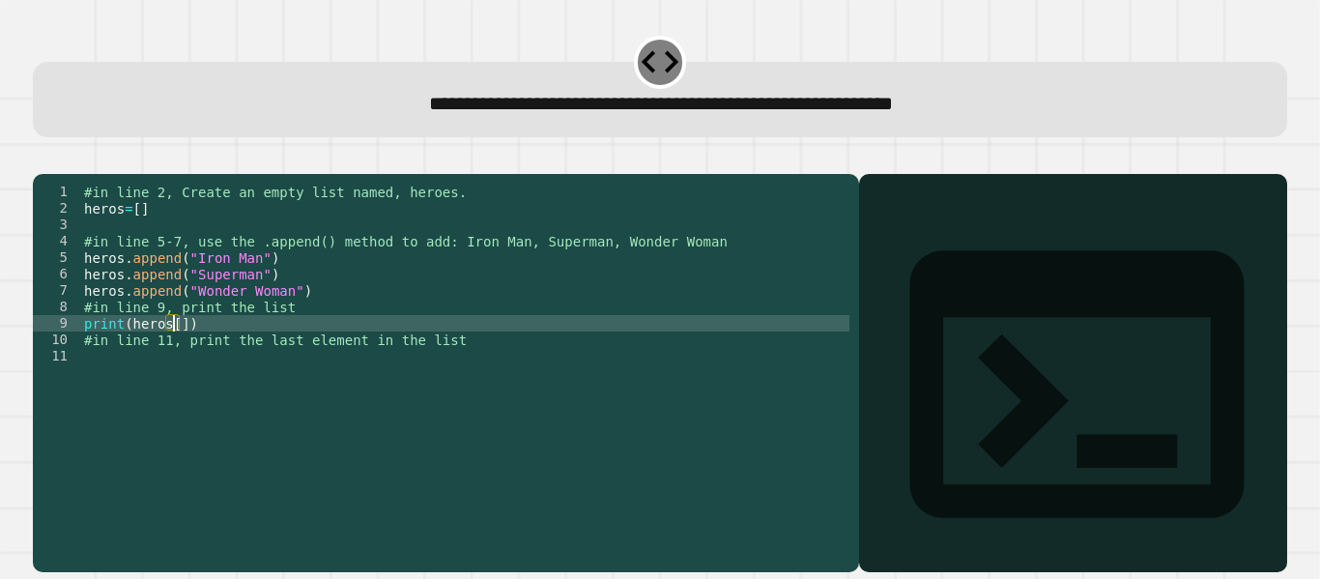
scroll to position [0, 6]
type textarea "**********"
click at [130, 385] on div "#in line 2, Create an empty list named, heroes. heros = [ ] #in line 5-7, use t…" at bounding box center [464, 356] width 769 height 345
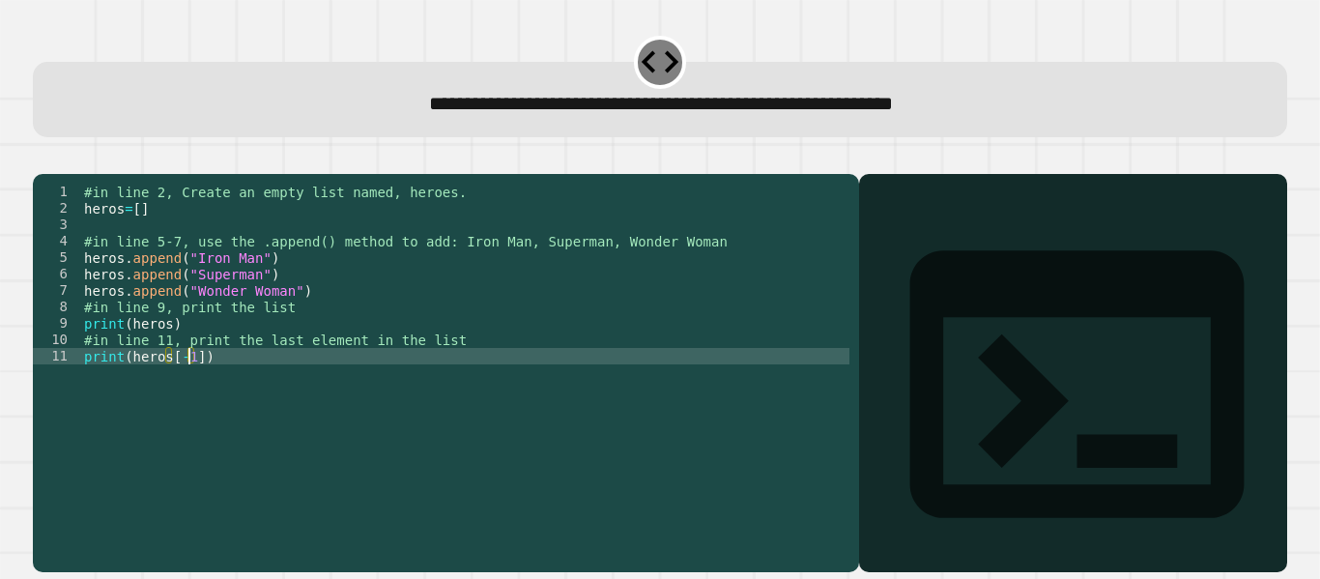
scroll to position [0, 7]
type textarea "**********"
click at [43, 158] on icon "button" at bounding box center [43, 158] width 0 height 0
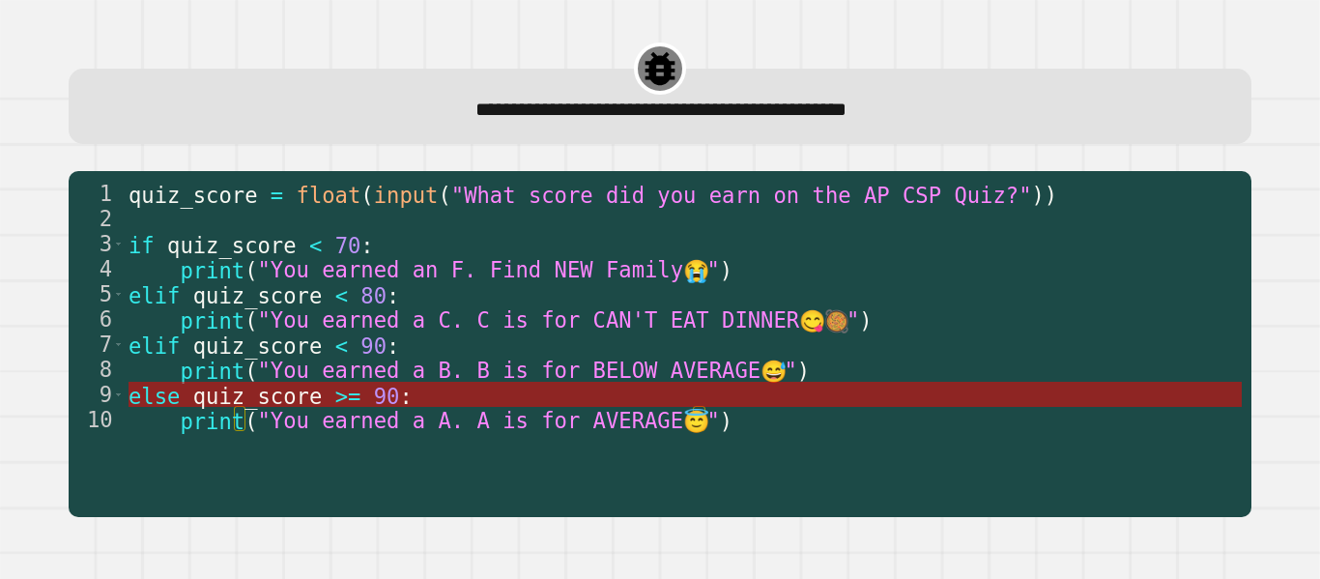
click at [374, 394] on span "90" at bounding box center [387, 395] width 26 height 25
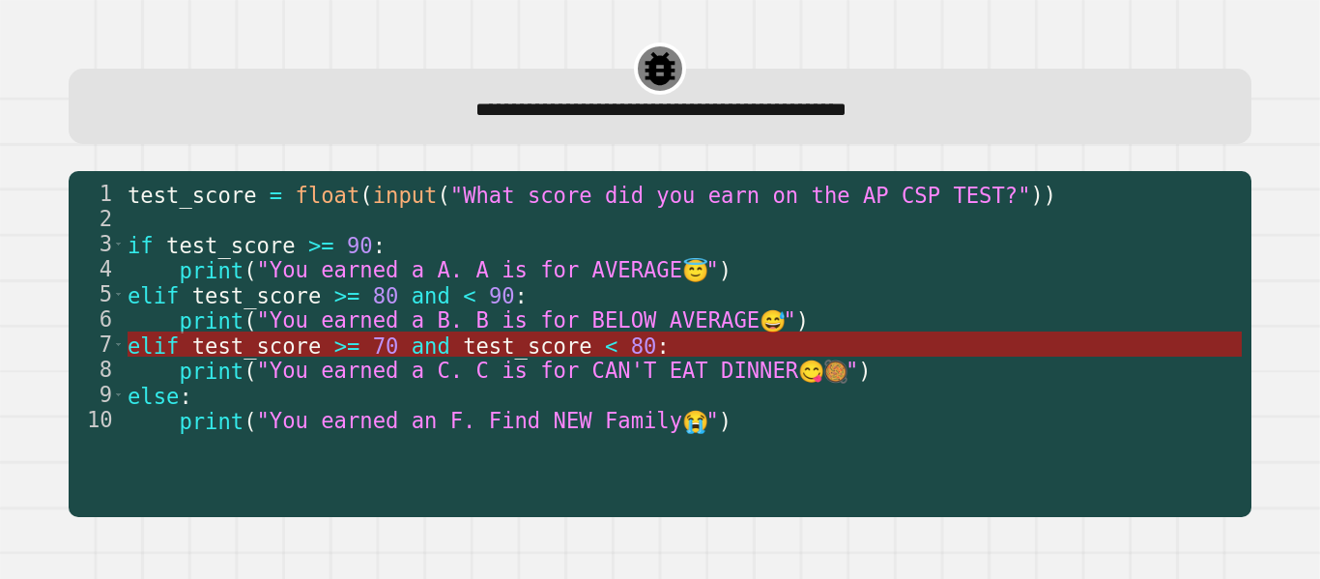
click at [419, 346] on span "and" at bounding box center [431, 344] width 39 height 25
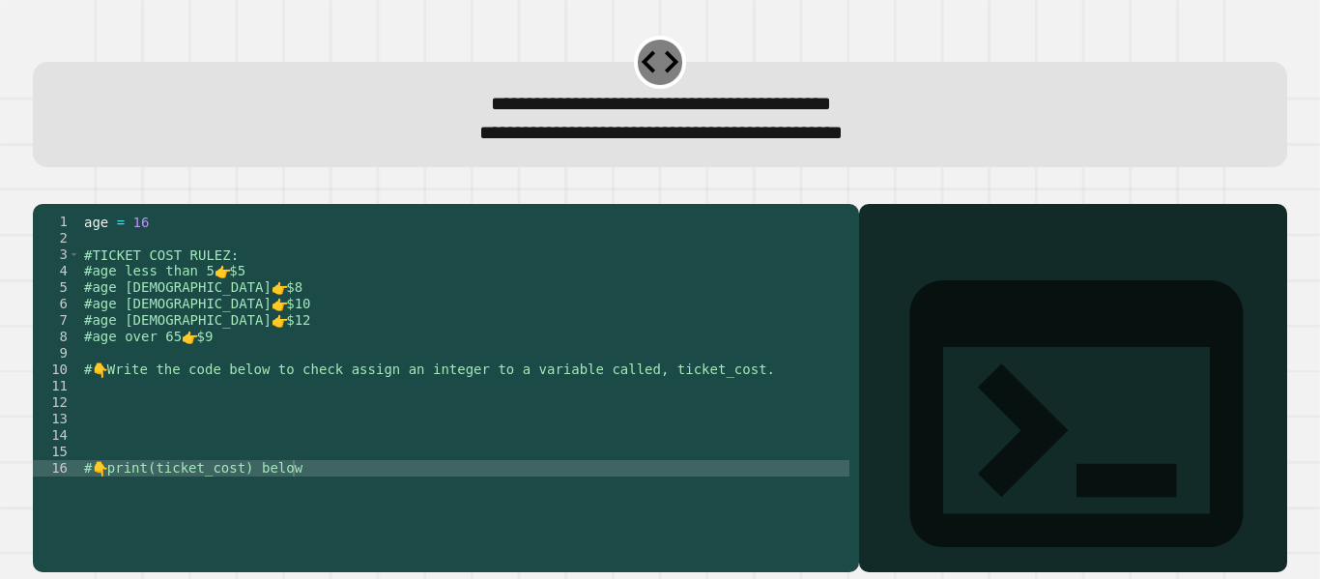
click at [300, 411] on div "age = [DEMOGRAPHIC_DATA] #TICKET COST RULEZ: #age less than 5 👉 $5 #age [DEMOGR…" at bounding box center [464, 370] width 769 height 312
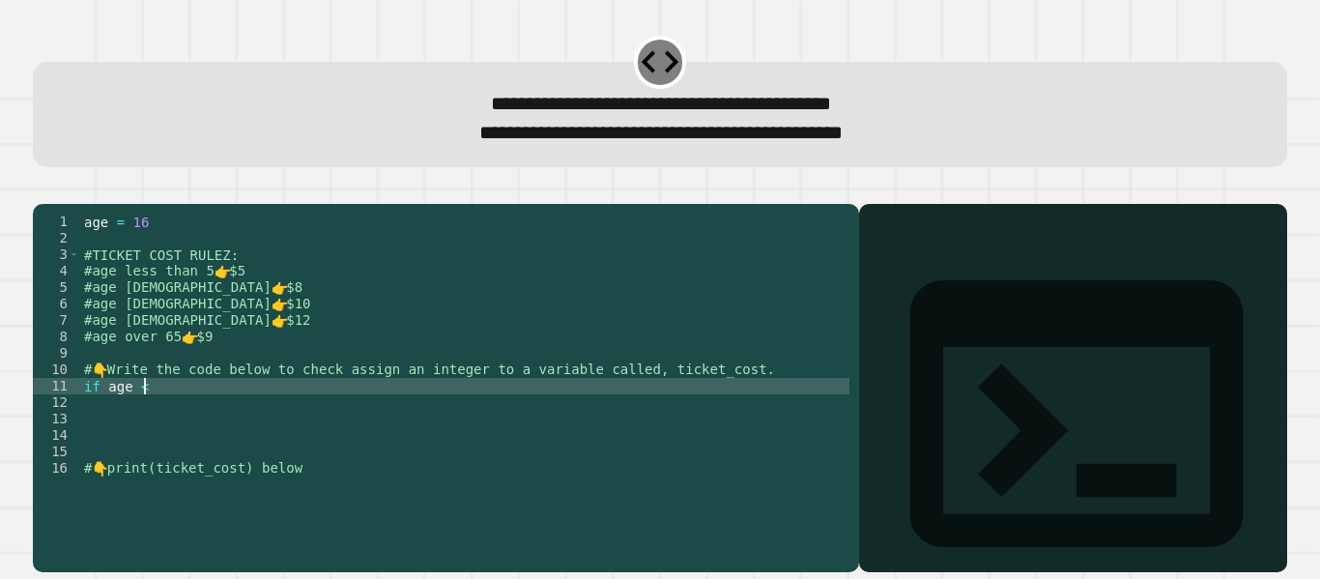
scroll to position [0, 4]
click at [144, 418] on div "age = [DEMOGRAPHIC_DATA] #TICKET COST RULEZ: #age less than 5 👉 $5 #age [DEMOGR…" at bounding box center [464, 370] width 769 height 312
type textarea "**********"
click at [200, 416] on div "age = [DEMOGRAPHIC_DATA] #TICKET COST RULEZ: #age less than 5 👉 $5 #age [DEMOGR…" at bounding box center [464, 370] width 769 height 312
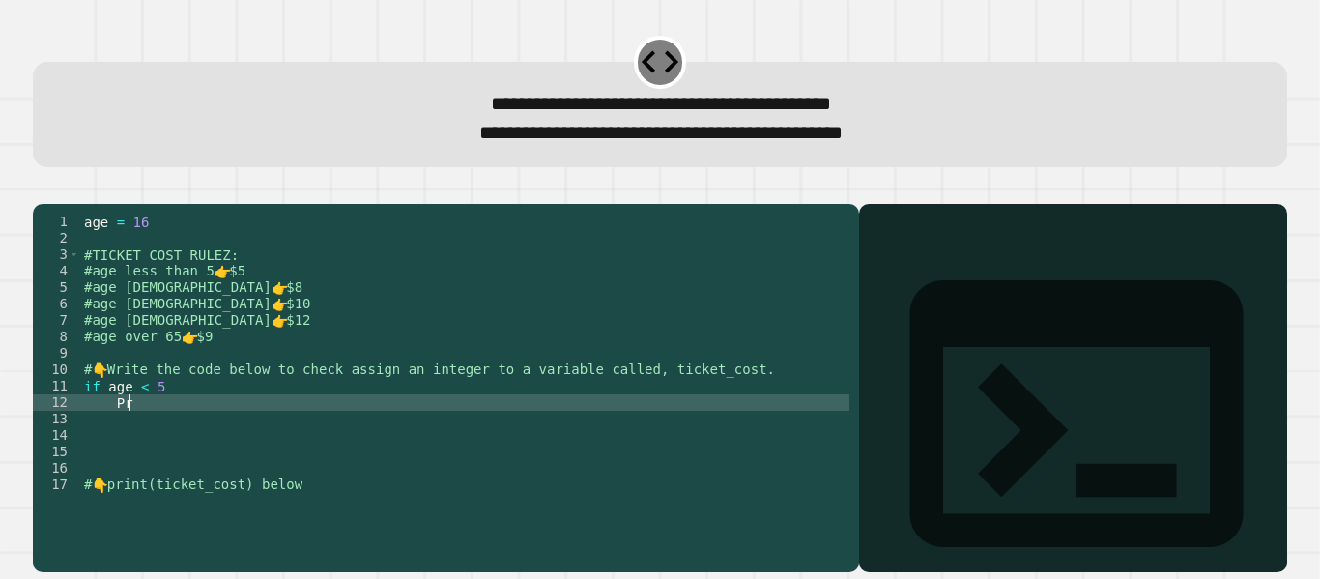
scroll to position [0, 2]
type textarea "*"
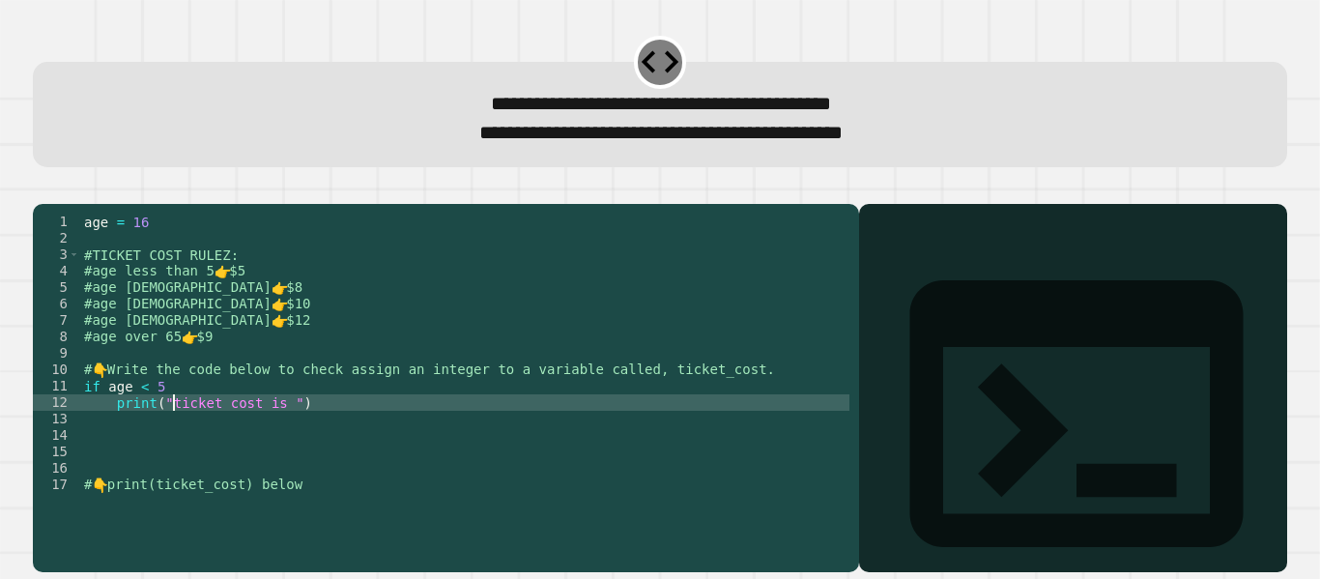
click at [176, 432] on div "age = [DEMOGRAPHIC_DATA] #TICKET COST RULEZ: #age less than 5 👉 $5 #age [DEMOGR…" at bounding box center [464, 370] width 769 height 312
click at [279, 434] on div "age = [DEMOGRAPHIC_DATA] #TICKET COST RULEZ: #age less than 5 👉 $5 #age [DEMOGR…" at bounding box center [464, 370] width 769 height 312
type textarea "**********"
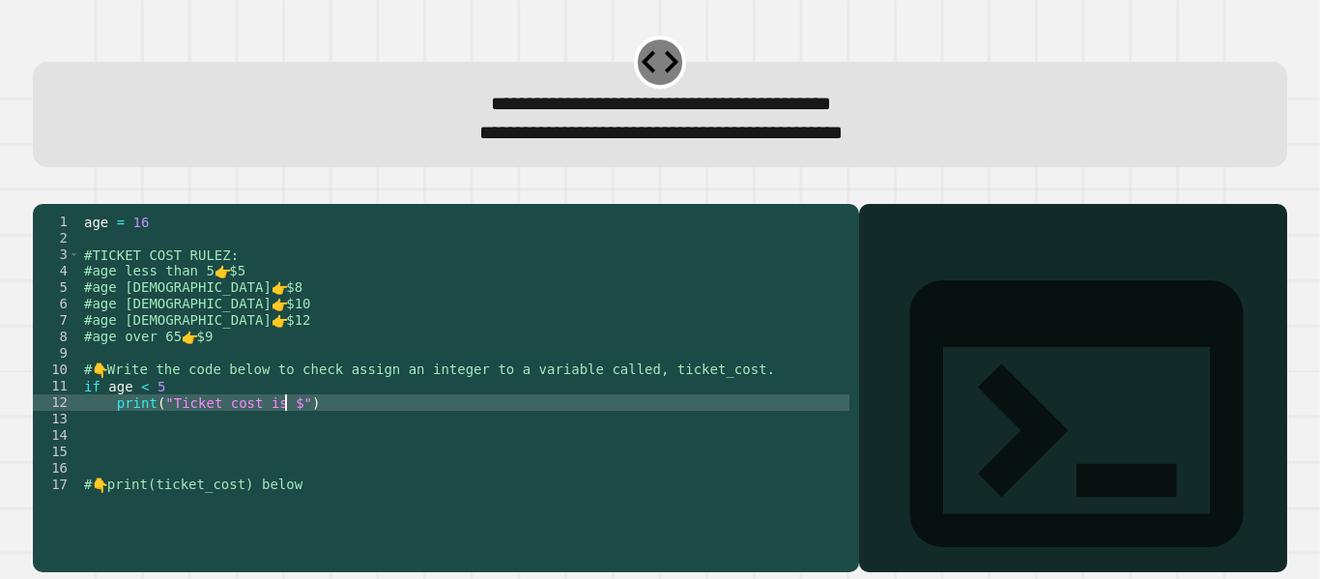
scroll to position [0, 15]
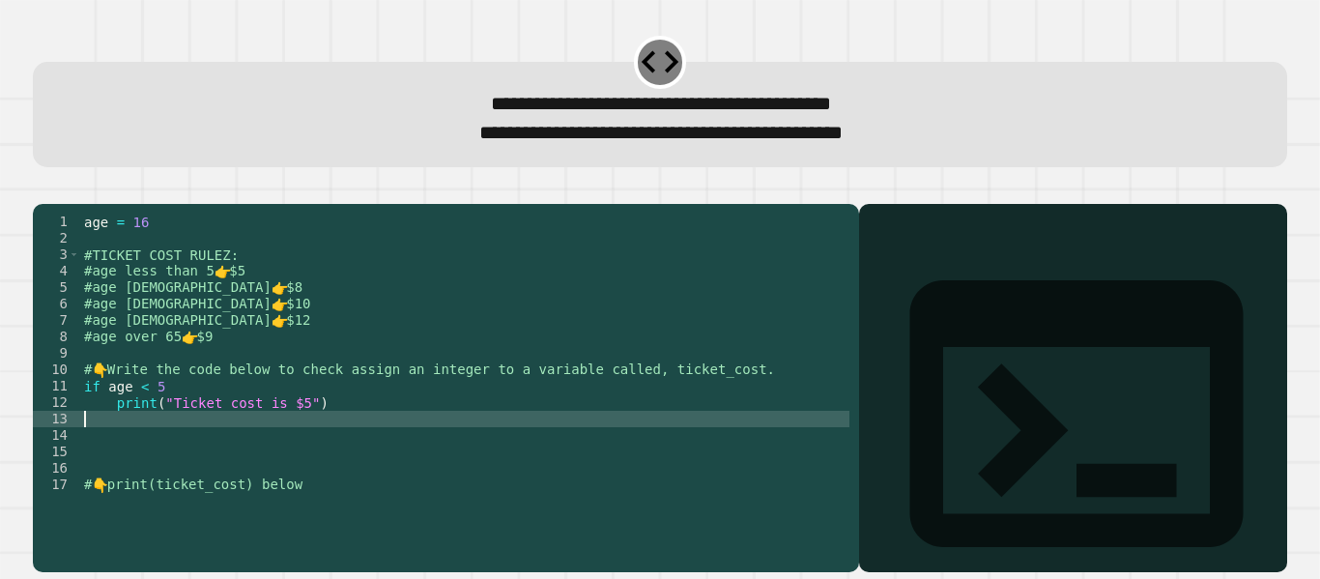
click at [92, 449] on div "age = [DEMOGRAPHIC_DATA] #TICKET COST RULEZ: #age less than 5 👉 $5 #age [DEMOGR…" at bounding box center [464, 370] width 769 height 312
click at [181, 446] on div "age = [DEMOGRAPHIC_DATA] #TICKET COST RULEZ: #age less than 5 👉 $5 #age [DEMOGR…" at bounding box center [464, 370] width 769 height 312
click at [159, 447] on div "age = [DEMOGRAPHIC_DATA] #TICKET COST RULEZ: #age less than 5 👉 $5 #age [DEMOGR…" at bounding box center [464, 370] width 769 height 312
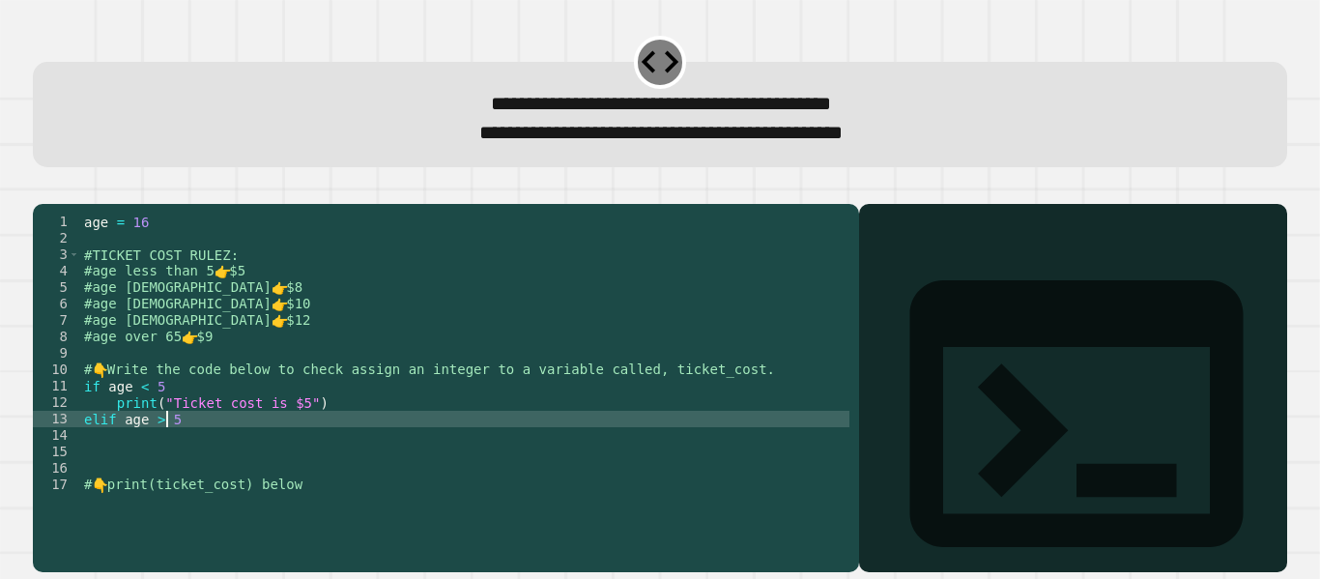
click at [196, 448] on div "age = [DEMOGRAPHIC_DATA] #TICKET COST RULEZ: #age less than 5 👉 $5 #age [DEMOGR…" at bounding box center [464, 370] width 769 height 312
click at [251, 451] on div "age = [DEMOGRAPHIC_DATA] #TICKET COST RULEZ: #age less than 5 👉 $5 #age [DEMOGR…" at bounding box center [464, 370] width 769 height 312
click at [250, 451] on div "age = [DEMOGRAPHIC_DATA] #TICKET COST RULEZ: #age less than 5 👉 $5 #age [DEMOGR…" at bounding box center [464, 370] width 769 height 312
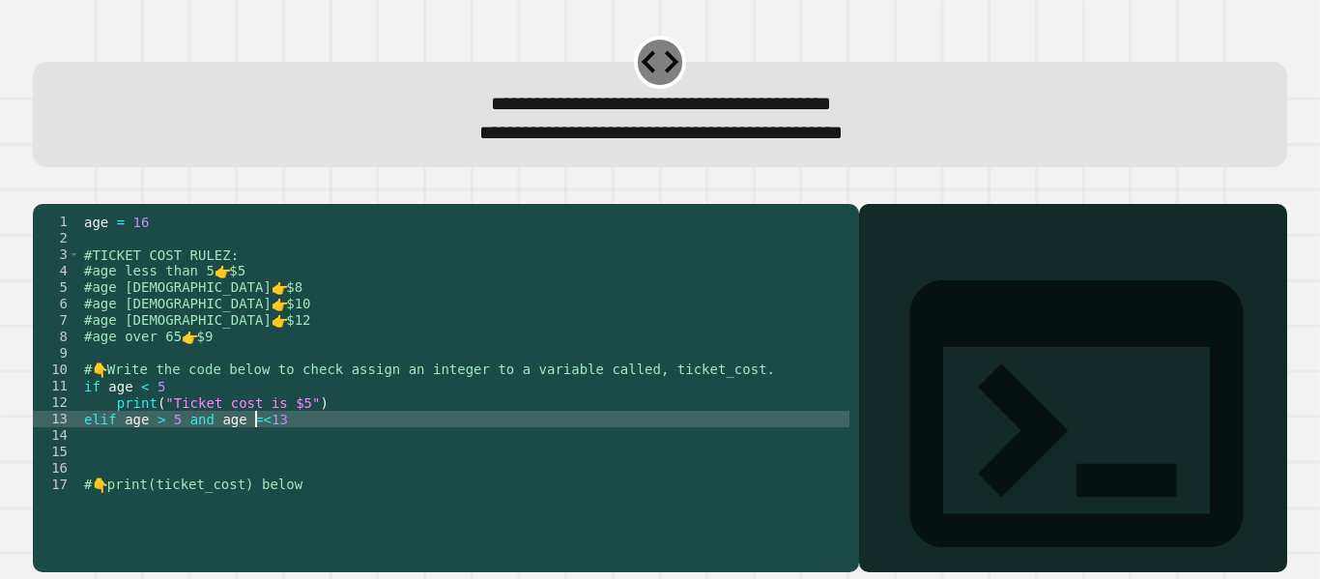
click at [255, 451] on div "age = [DEMOGRAPHIC_DATA] #TICKET COST RULEZ: #age less than 5 👉 $5 #age [DEMOGR…" at bounding box center [464, 370] width 769 height 312
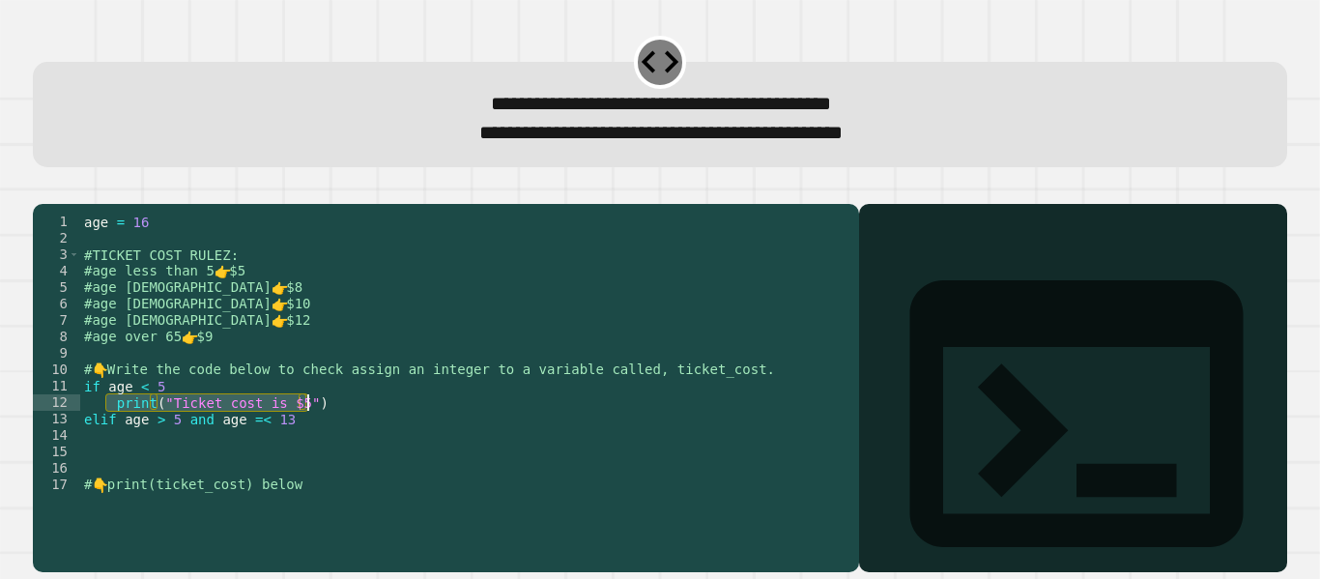
drag, startPoint x: 107, startPoint y: 431, endPoint x: 329, endPoint y: 430, distance: 221.3
click at [329, 430] on div "age = [DEMOGRAPHIC_DATA] #TICKET COST RULEZ: #age less than 5 👉 $5 #age [DEMOGR…" at bounding box center [464, 370] width 769 height 312
type textarea "**********"
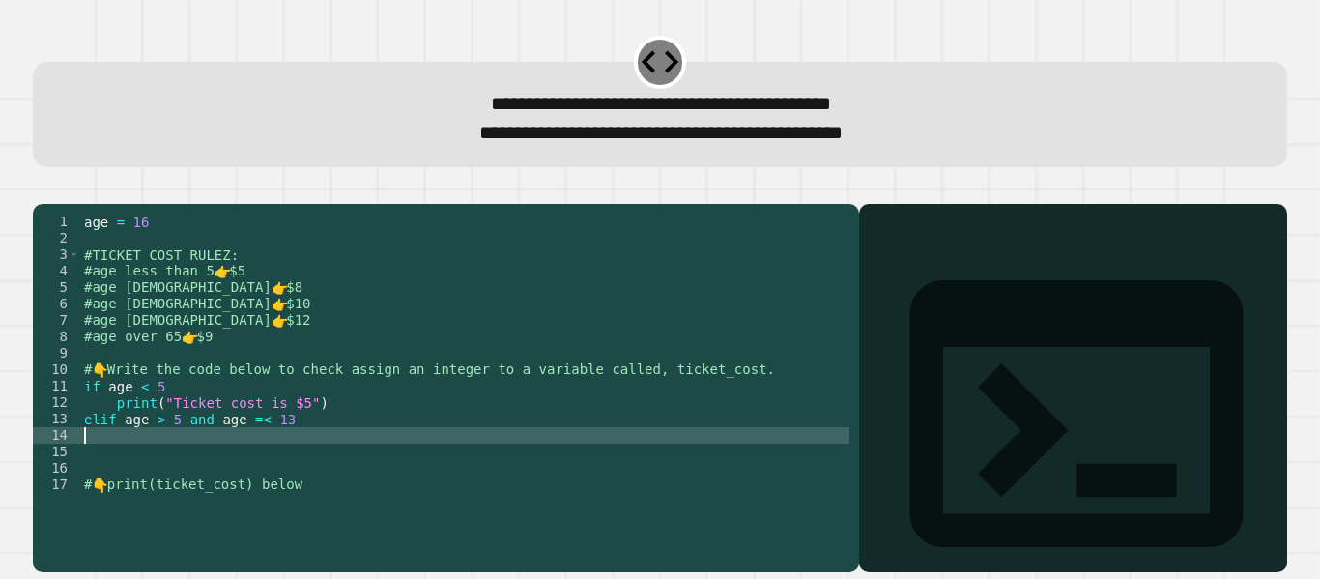
click at [223, 462] on div "age = [DEMOGRAPHIC_DATA] #TICKET COST RULEZ: #age less than 5 👉 $5 #age [DEMOGR…" at bounding box center [464, 370] width 769 height 312
paste textarea "**********"
click at [301, 467] on div "age = [DEMOGRAPHIC_DATA] #TICKET COST RULEZ: #age less than 5 👉 $5 #age [DEMOGR…" at bounding box center [464, 370] width 769 height 312
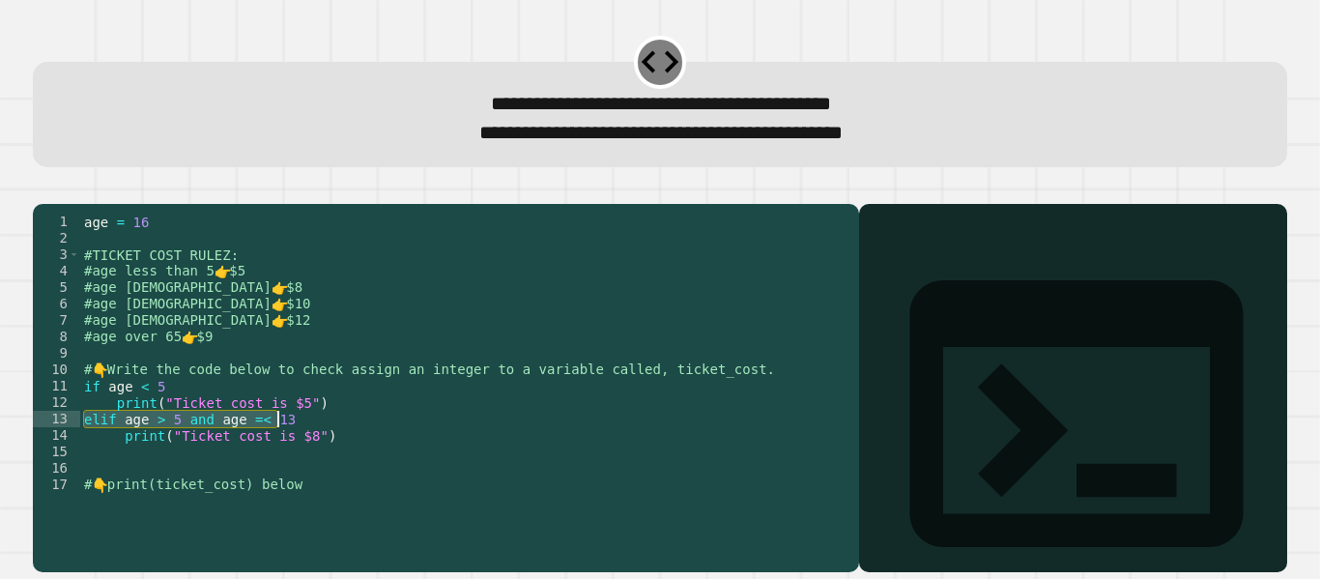
drag, startPoint x: 86, startPoint y: 448, endPoint x: 295, endPoint y: 447, distance: 208.7
click at [295, 447] on div "age = [DEMOGRAPHIC_DATA] #TICKET COST RULEZ: #age less than 5 👉 $5 #age [DEMOGR…" at bounding box center [464, 370] width 769 height 312
type textarea "**********"
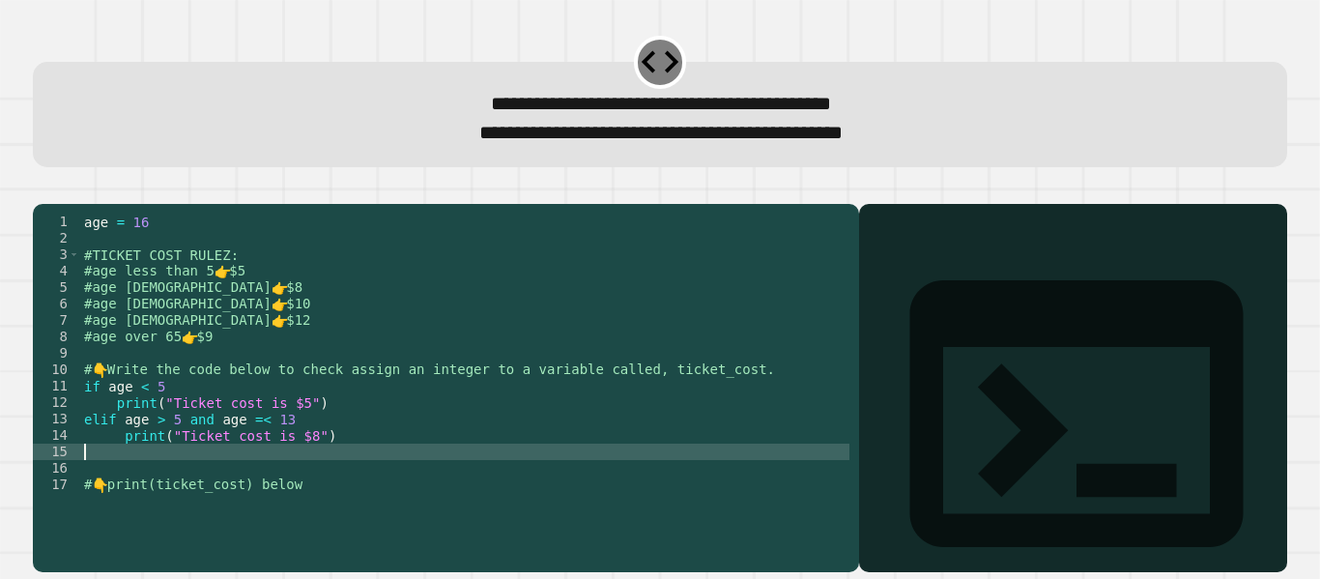
click at [231, 477] on div "age = [DEMOGRAPHIC_DATA] #TICKET COST RULEZ: #age less than 5 👉 $5 #age [DEMOGR…" at bounding box center [464, 370] width 769 height 312
paste textarea "**********"
click at [174, 482] on div "age = [DEMOGRAPHIC_DATA] #TICKET COST RULEZ: #age less than 5 👉 $5 #age [DEMOGR…" at bounding box center [464, 370] width 769 height 312
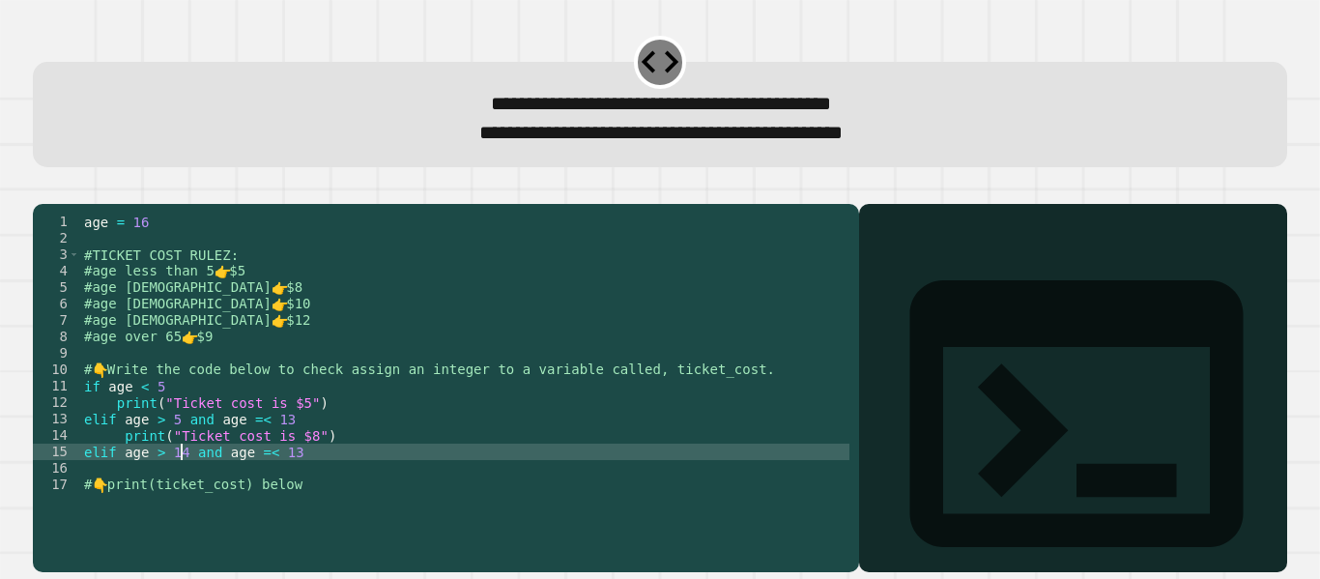
click at [159, 446] on div "age = [DEMOGRAPHIC_DATA] #TICKET COST RULEZ: #age less than 5 👉 $5 #age [DEMOGR…" at bounding box center [464, 370] width 769 height 312
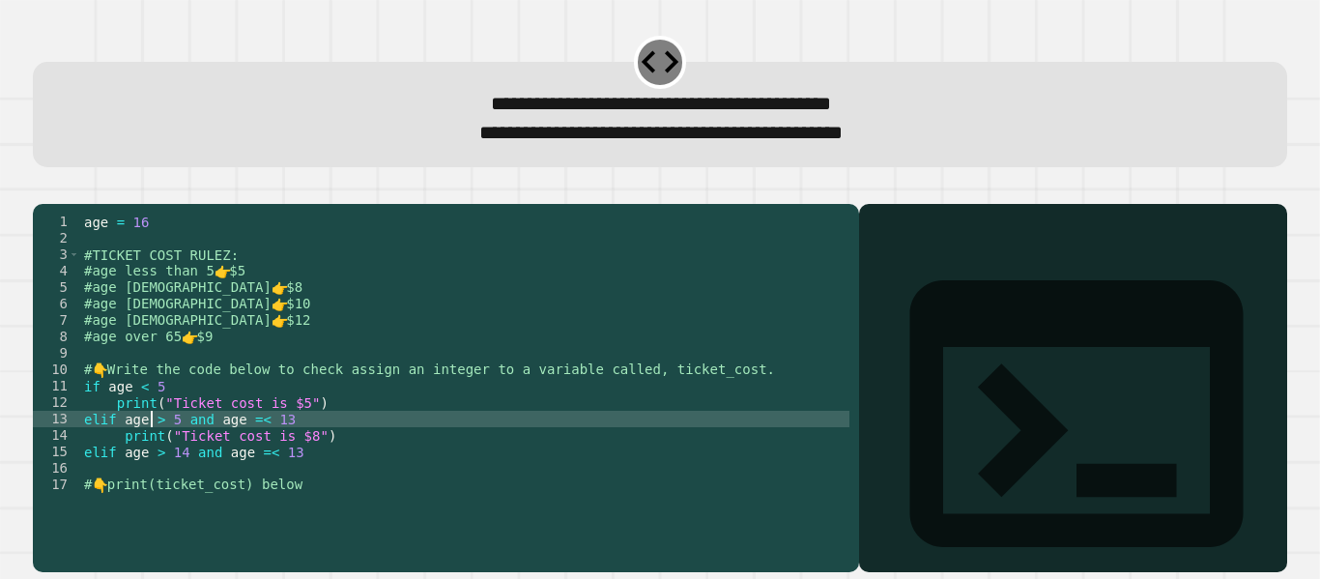
click at [153, 447] on div "age = [DEMOGRAPHIC_DATA] #TICKET COST RULEZ: #age less than 5 👉 $5 #age [DEMOGR…" at bounding box center [464, 370] width 769 height 312
click at [152, 480] on div "age = [DEMOGRAPHIC_DATA] #TICKET COST RULEZ: #age less than 5 👉 $5 #age [DEMOGR…" at bounding box center [464, 370] width 769 height 312
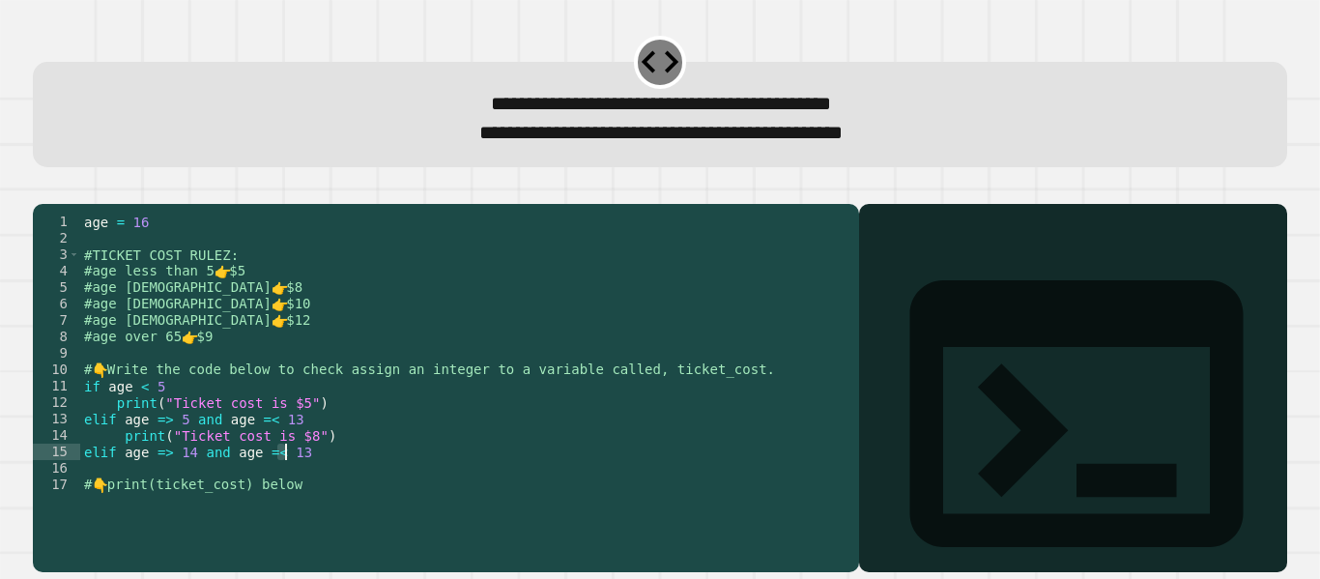
drag, startPoint x: 274, startPoint y: 483, endPoint x: 286, endPoint y: 480, distance: 12.0
click at [286, 480] on div "age = [DEMOGRAPHIC_DATA] #TICKET COST RULEZ: #age less than 5 👉 $5 #age [DEMOGR…" at bounding box center [464, 370] width 769 height 312
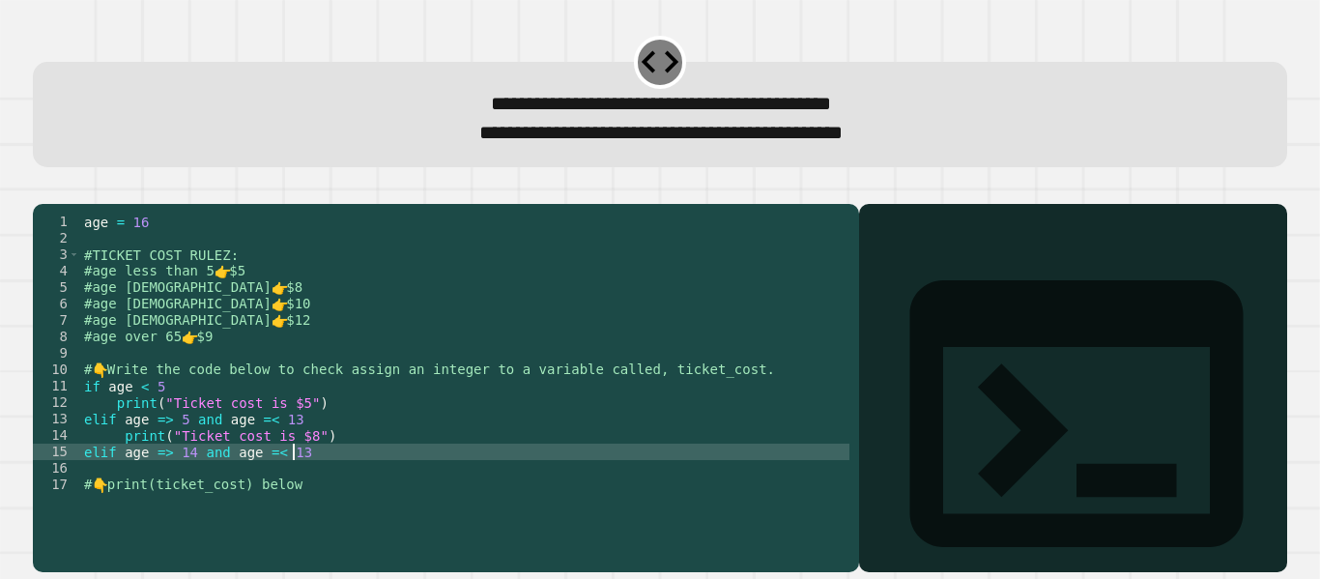
click at [294, 484] on div "age = [DEMOGRAPHIC_DATA] #TICKET COST RULEZ: #age less than 5 👉 $5 #age [DEMOGR…" at bounding box center [464, 370] width 769 height 312
type textarea "**********"
click at [134, 498] on div "age = [DEMOGRAPHIC_DATA] #TICKET COST RULEZ: #age less than 5 👉 $5 #age [DEMOGR…" at bounding box center [464, 370] width 769 height 312
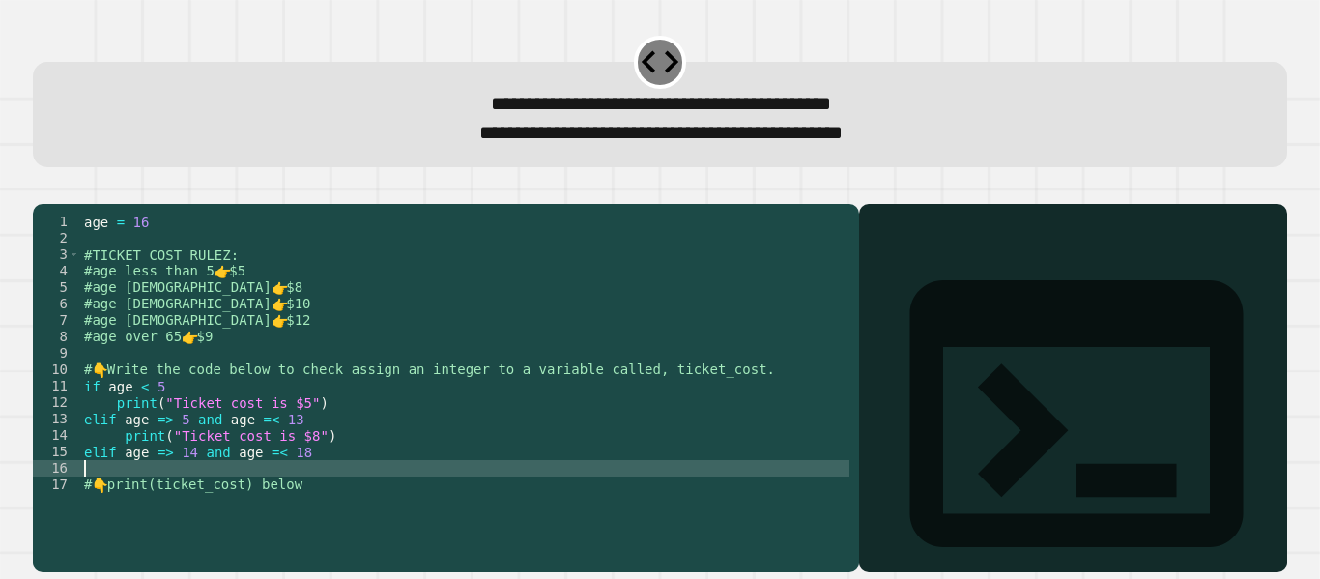
scroll to position [0, 0]
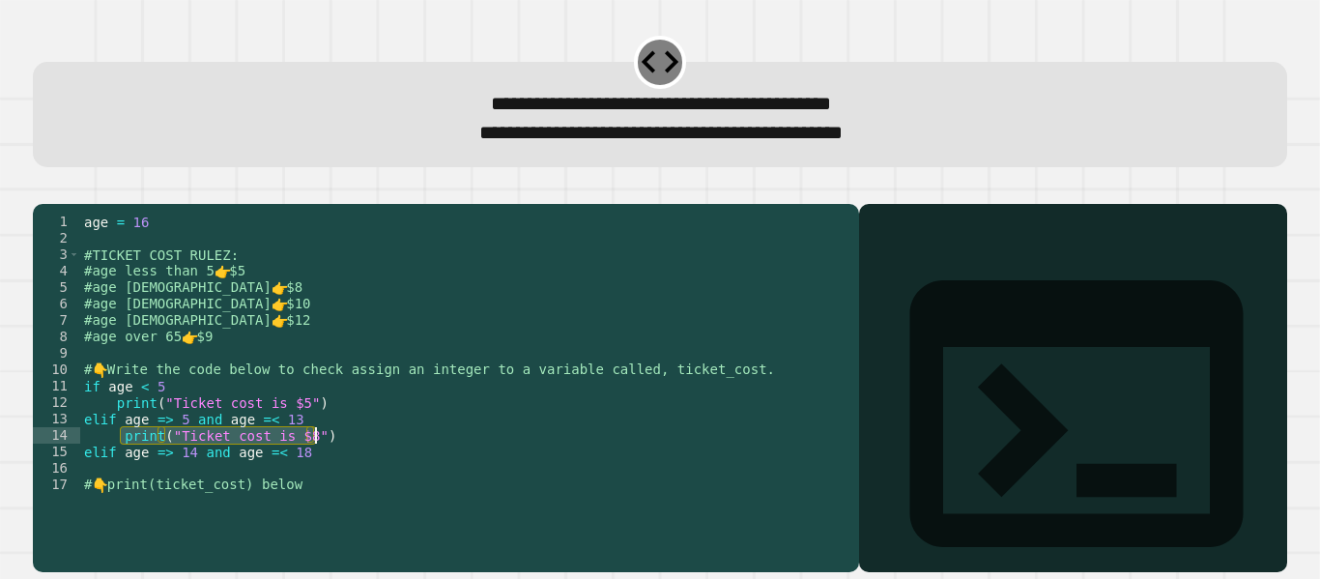
drag, startPoint x: 119, startPoint y: 464, endPoint x: 328, endPoint y: 464, distance: 208.7
click at [328, 464] on div "age = [DEMOGRAPHIC_DATA] #TICKET COST RULEZ: #age less than 5 👉 $5 #age [DEMOGR…" at bounding box center [464, 370] width 769 height 312
type textarea "**********"
click at [207, 495] on div "age = [DEMOGRAPHIC_DATA] #TICKET COST RULEZ: #age less than 5 👉 $5 #age [DEMOGR…" at bounding box center [464, 370] width 769 height 312
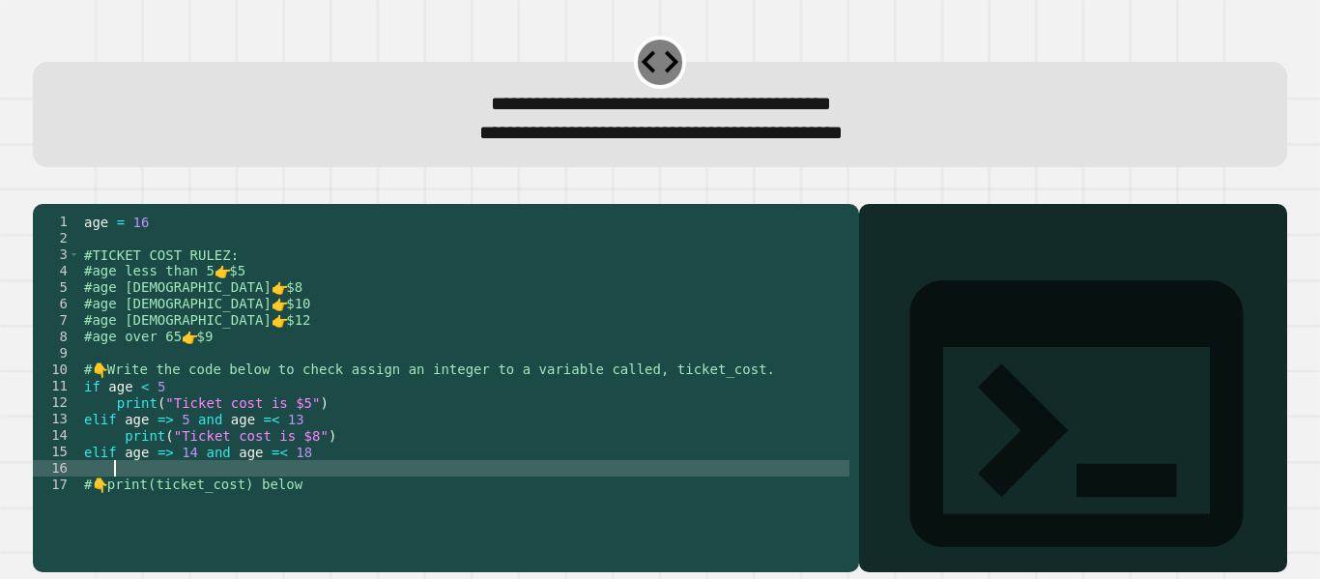
paste textarea "**********"
click at [293, 499] on div "age = [DEMOGRAPHIC_DATA] #TICKET COST RULEZ: #age less than 5 👉 $5 #age [DEMOGR…" at bounding box center [464, 370] width 769 height 312
type textarea "**********"
click at [365, 500] on div "age = [DEMOGRAPHIC_DATA] #TICKET COST RULEZ: #age less than 5 👉 $5 #age [DEMOGR…" at bounding box center [464, 370] width 769 height 312
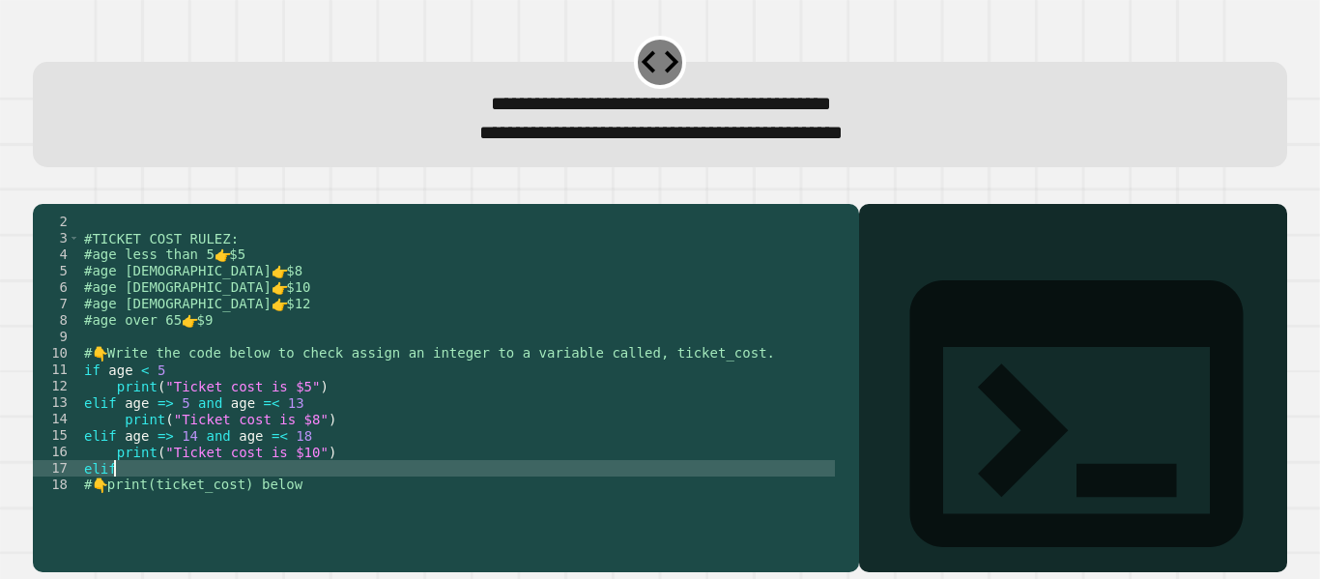
scroll to position [0, 2]
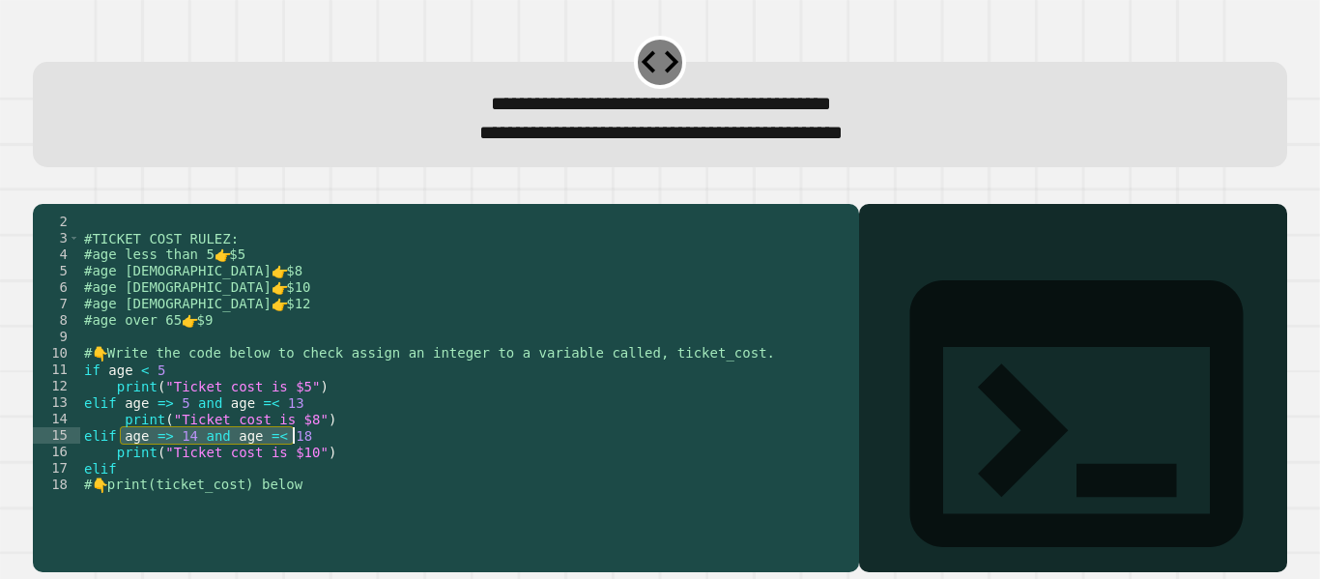
drag, startPoint x: 121, startPoint y: 466, endPoint x: 353, endPoint y: 459, distance: 232.0
click at [353, 459] on div "#TICKET COST RULEZ: #age less than 5 👉 $5 #age [DEMOGRAPHIC_DATA] 👉 $8 #age [DE…" at bounding box center [457, 370] width 755 height 312
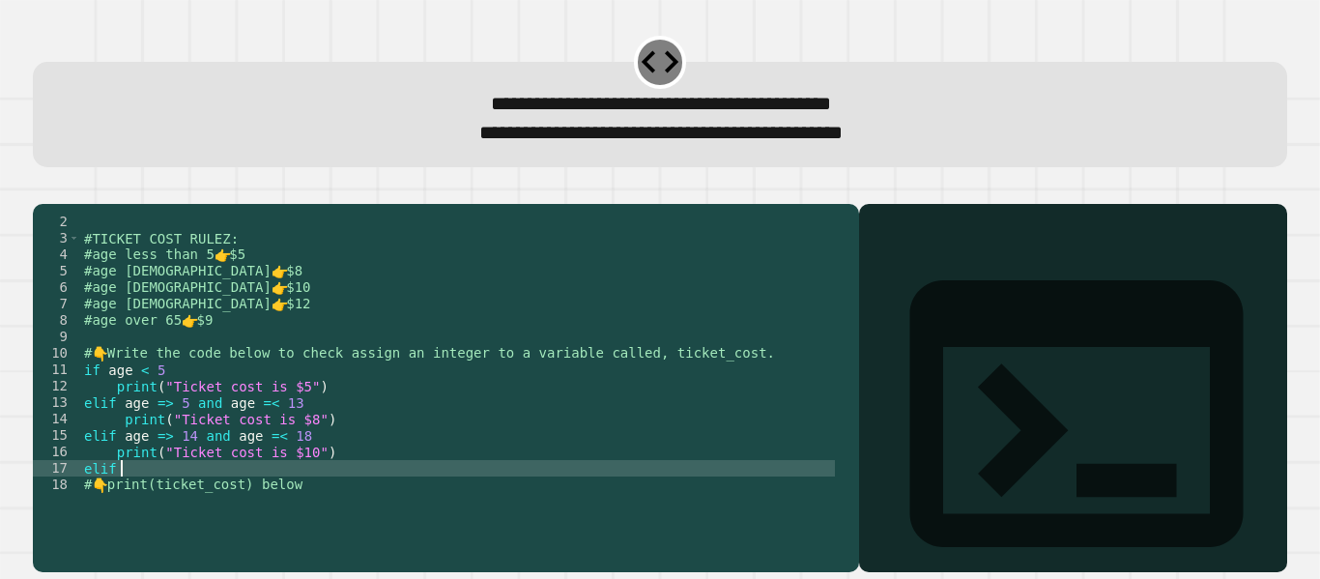
click at [295, 501] on div "#TICKET COST RULEZ: #age less than 5 👉 $5 #age [DEMOGRAPHIC_DATA] 👉 $8 #age [DE…" at bounding box center [457, 370] width 755 height 312
paste textarea "**********"
click at [190, 500] on div "#TICKET COST RULEZ: #age less than 5 👉 $5 #age [DEMOGRAPHIC_DATA] 👉 $8 #age [DE…" at bounding box center [457, 370] width 755 height 312
click at [160, 500] on div "#TICKET COST RULEZ: #age less than 5 👉 $5 #age [DEMOGRAPHIC_DATA] 👉 $8 #age [DE…" at bounding box center [457, 370] width 755 height 312
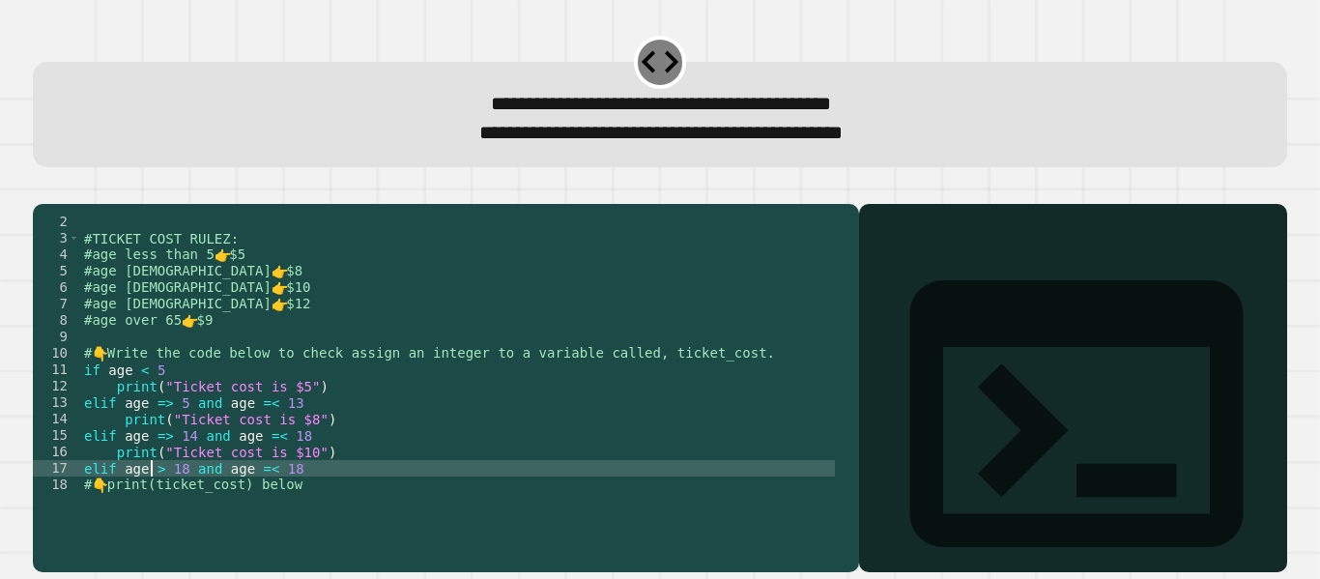
click at [81, 398] on div "#TICKET COST RULEZ: #age less than 5 👉 $5 #age [DEMOGRAPHIC_DATA] 👉 $8 #age [DE…" at bounding box center [457, 370] width 755 height 312
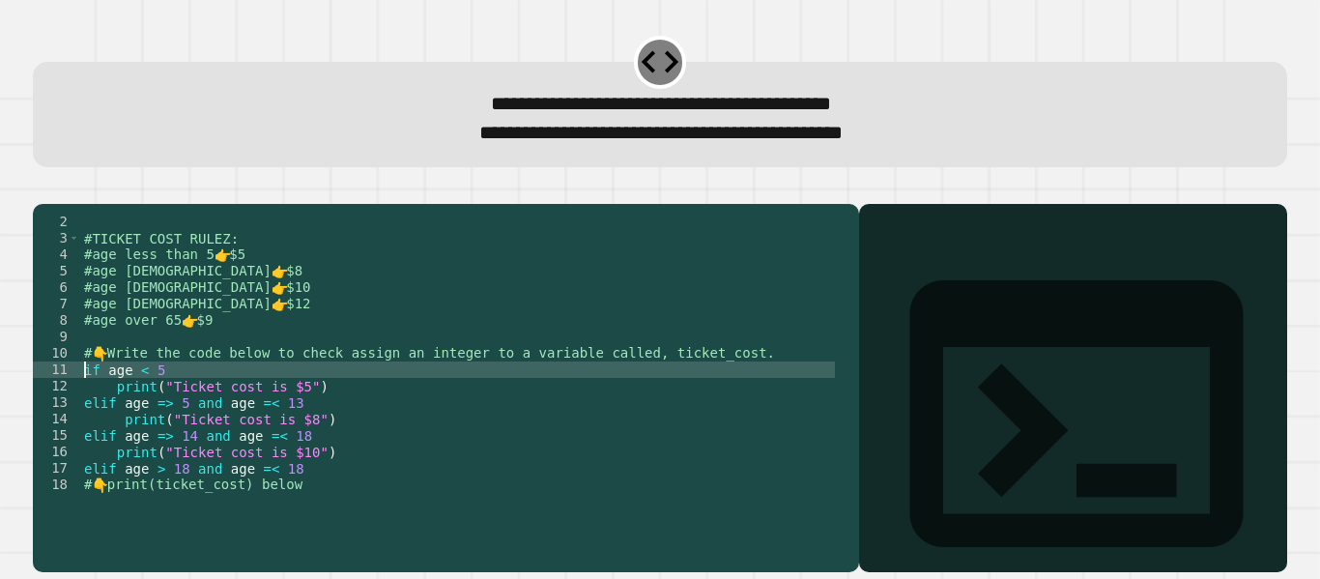
scroll to position [0, 5]
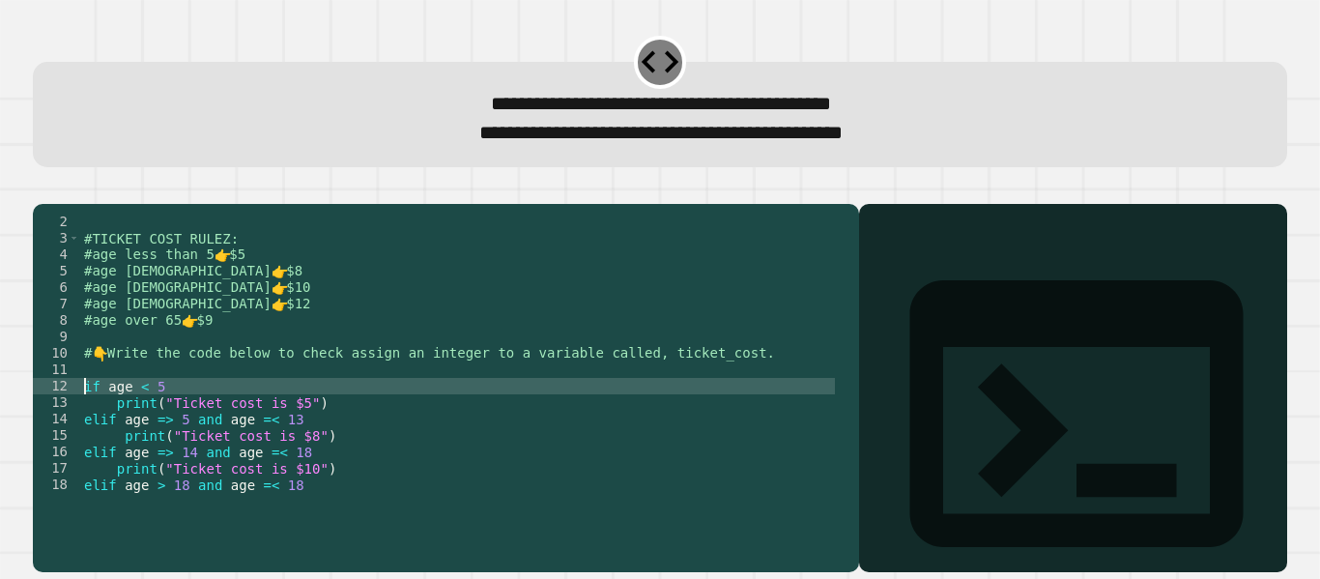
type textarea "**********"
click at [103, 393] on div "#TICKET COST RULEZ: #age less than 5 👉 $5 #age [DEMOGRAPHIC_DATA] 👉 $8 #age [DE…" at bounding box center [457, 370] width 755 height 312
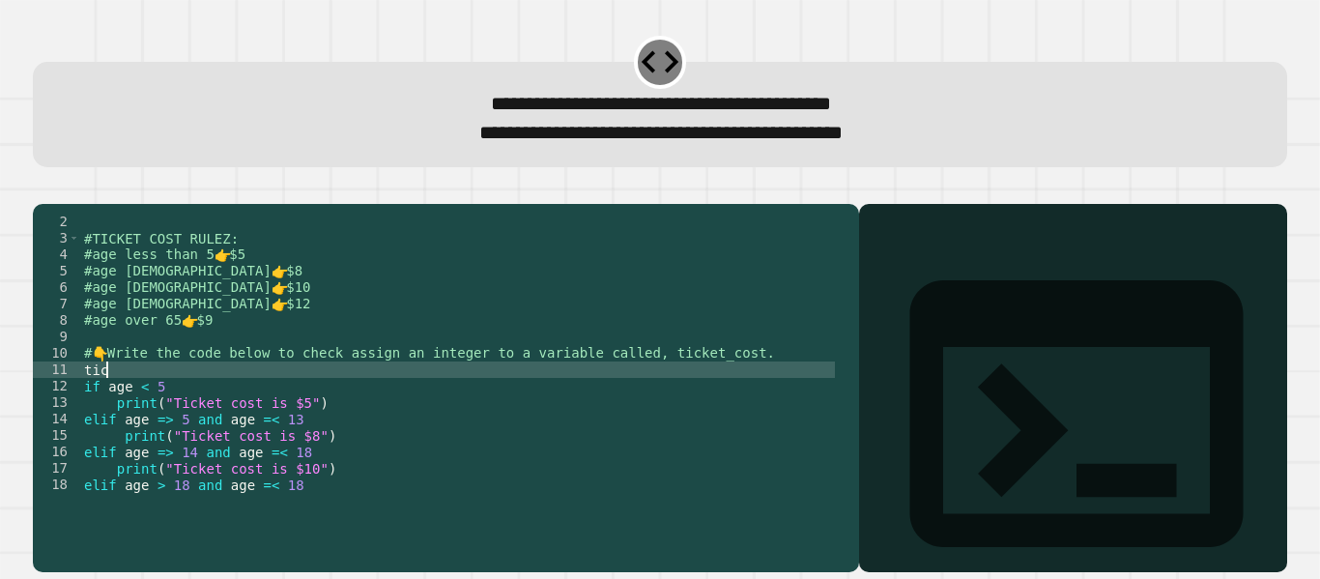
scroll to position [0, 0]
type textarea "*"
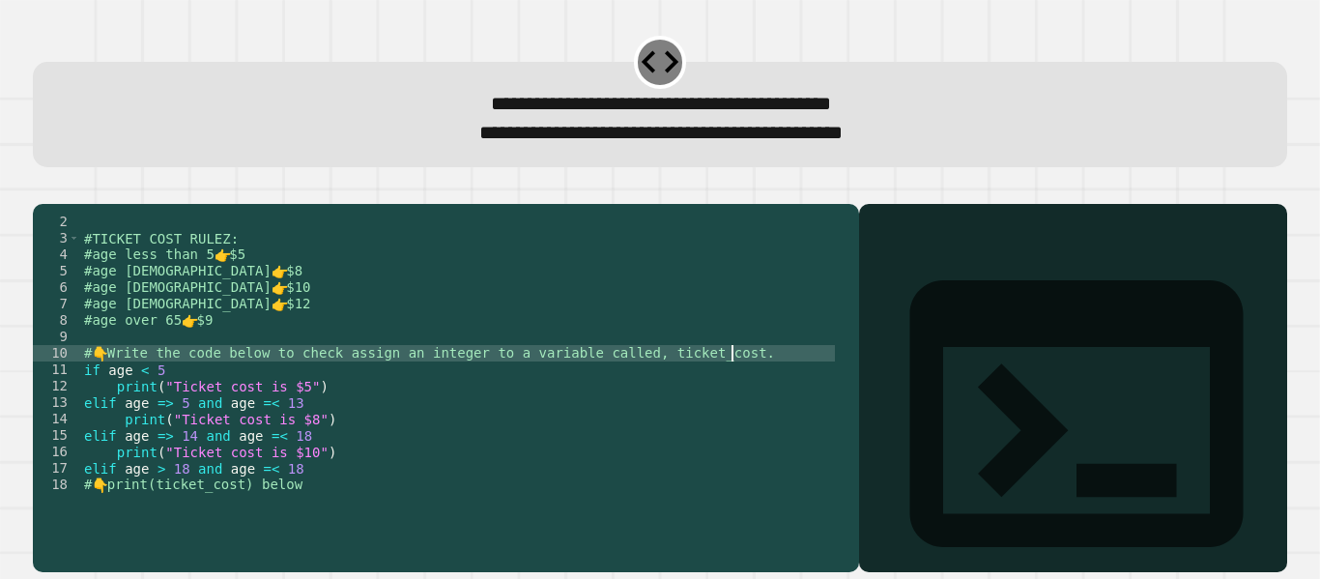
type textarea "**********"
click at [314, 498] on div "#TICKET COST RULEZ: #age less than 5 👉 $5 #age [DEMOGRAPHIC_DATA] 👉 $8 #age [DE…" at bounding box center [457, 370] width 755 height 312
